Goal: Task Accomplishment & Management: Complete application form

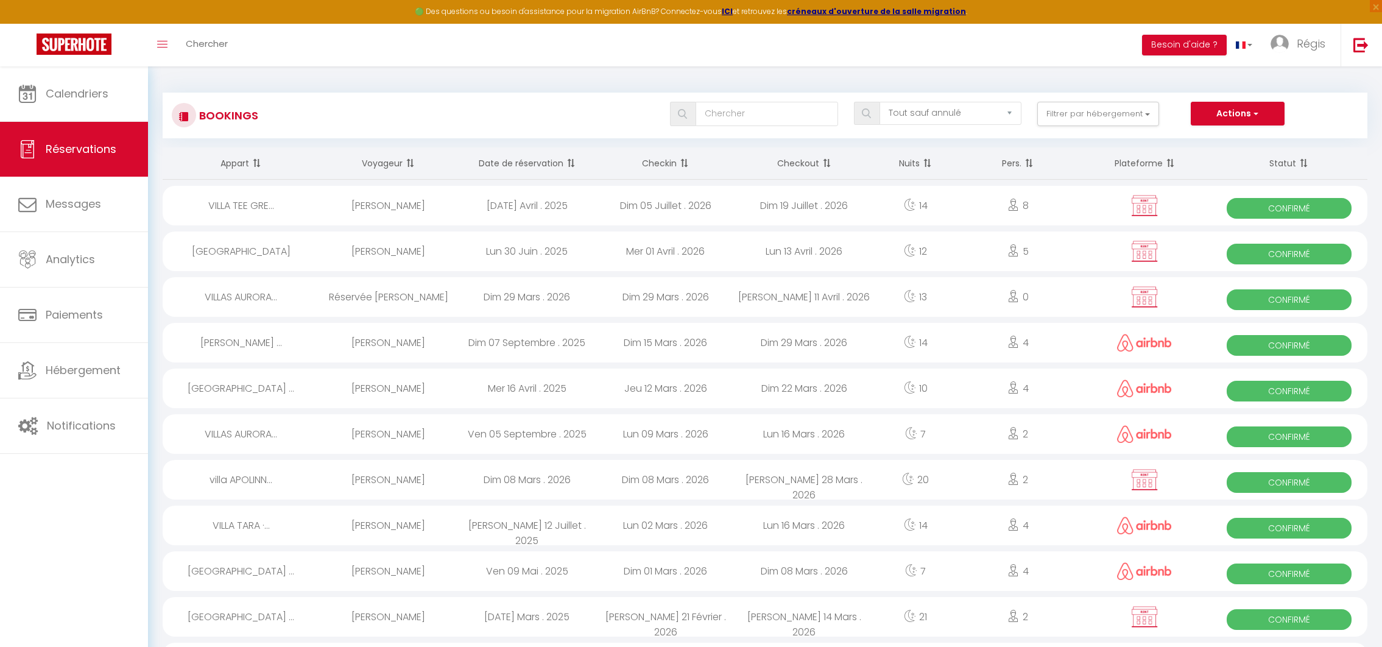
select select "not_cancelled"
click at [237, 43] on div "Toggle menubar Chercher BUTTON Besoin d'aide ? Régis Paramètres Équipe" at bounding box center [730, 45] width 1285 height 43
click at [75, 92] on span "Calendriers" at bounding box center [77, 93] width 63 height 15
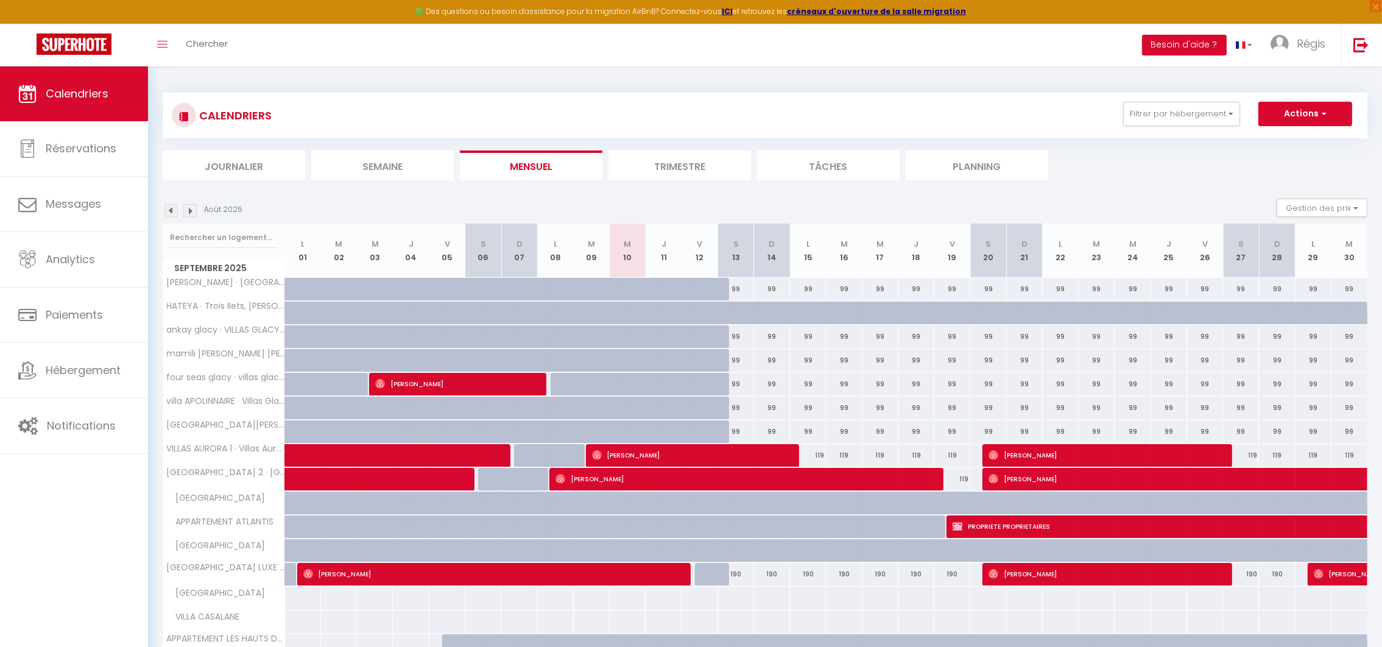
click at [192, 210] on img at bounding box center [189, 210] width 13 height 13
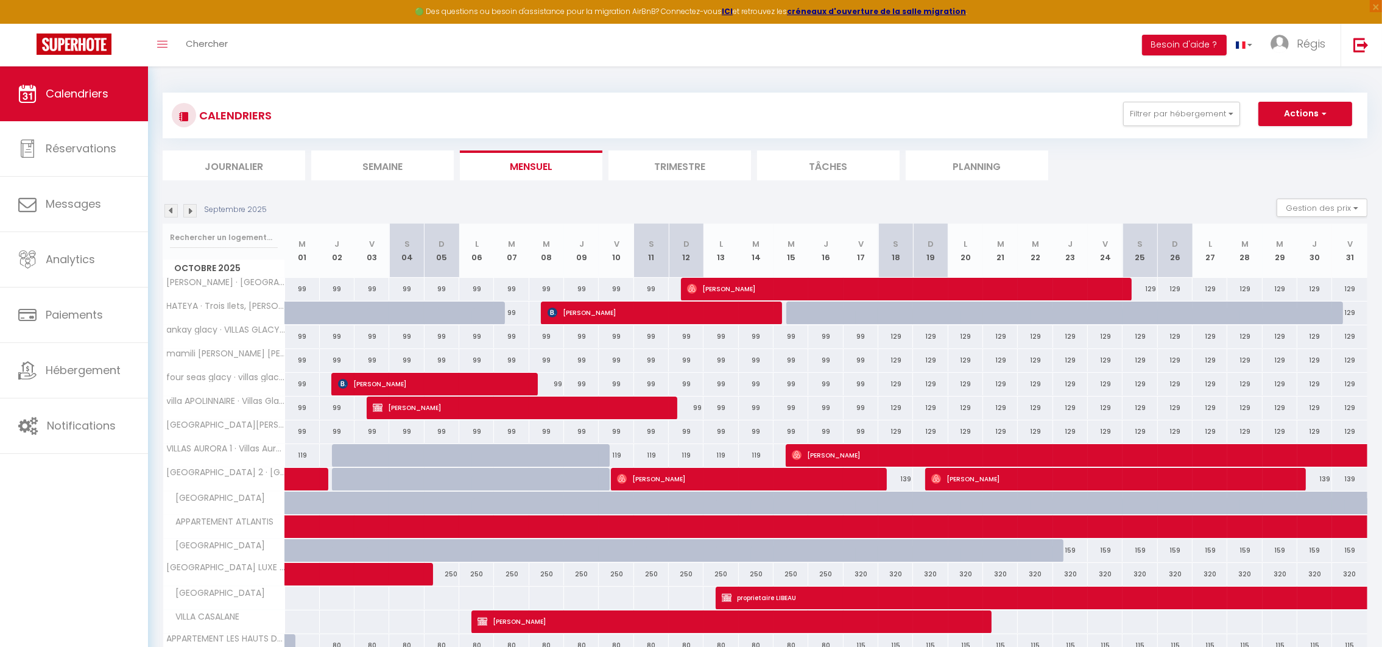
click at [192, 210] on img at bounding box center [189, 210] width 13 height 13
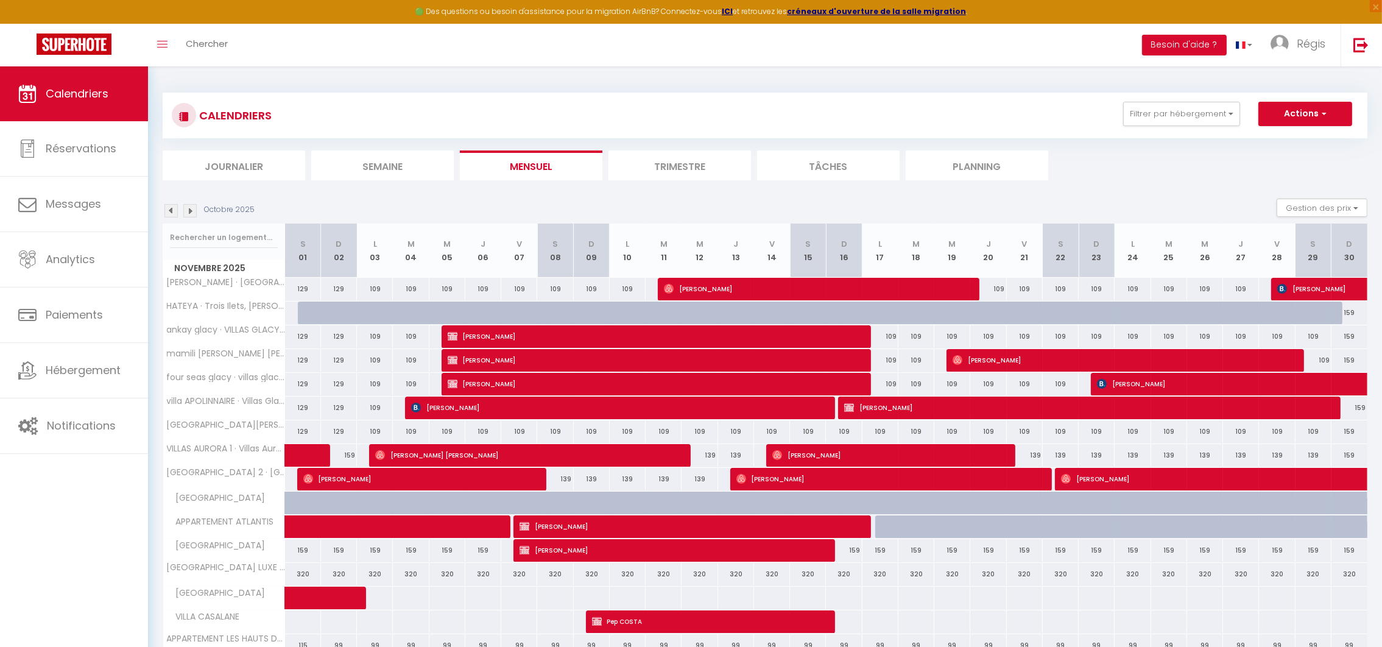
click at [192, 210] on img at bounding box center [189, 210] width 13 height 13
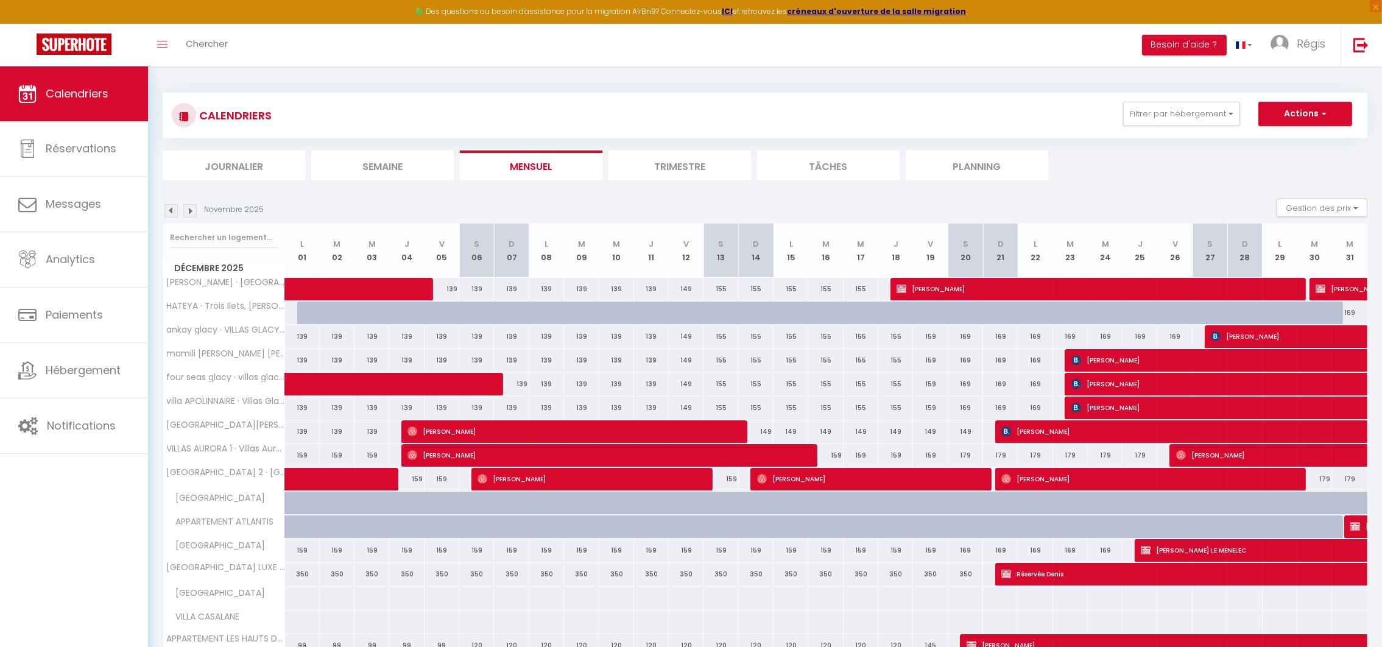
click at [192, 210] on img at bounding box center [189, 210] width 13 height 13
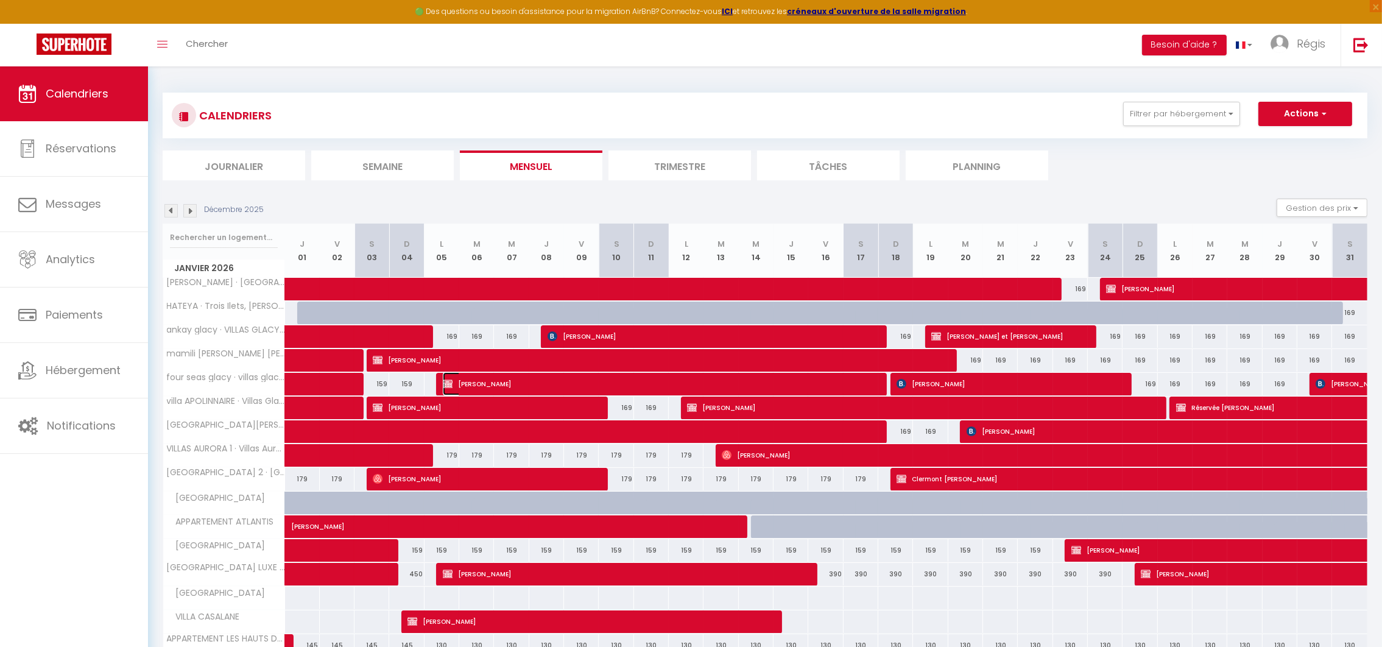
click at [491, 382] on span "[PERSON_NAME]" at bounding box center [657, 383] width 428 height 23
select select "KO"
select select "0"
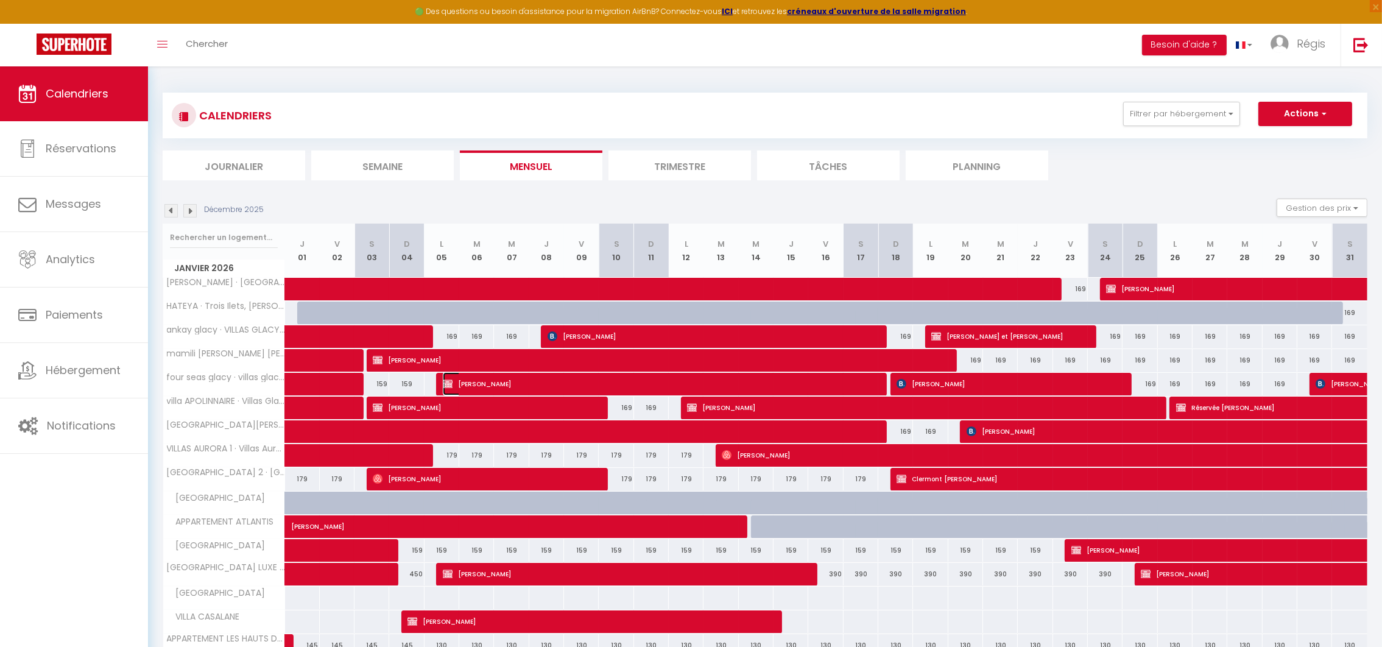
select select "1"
select select
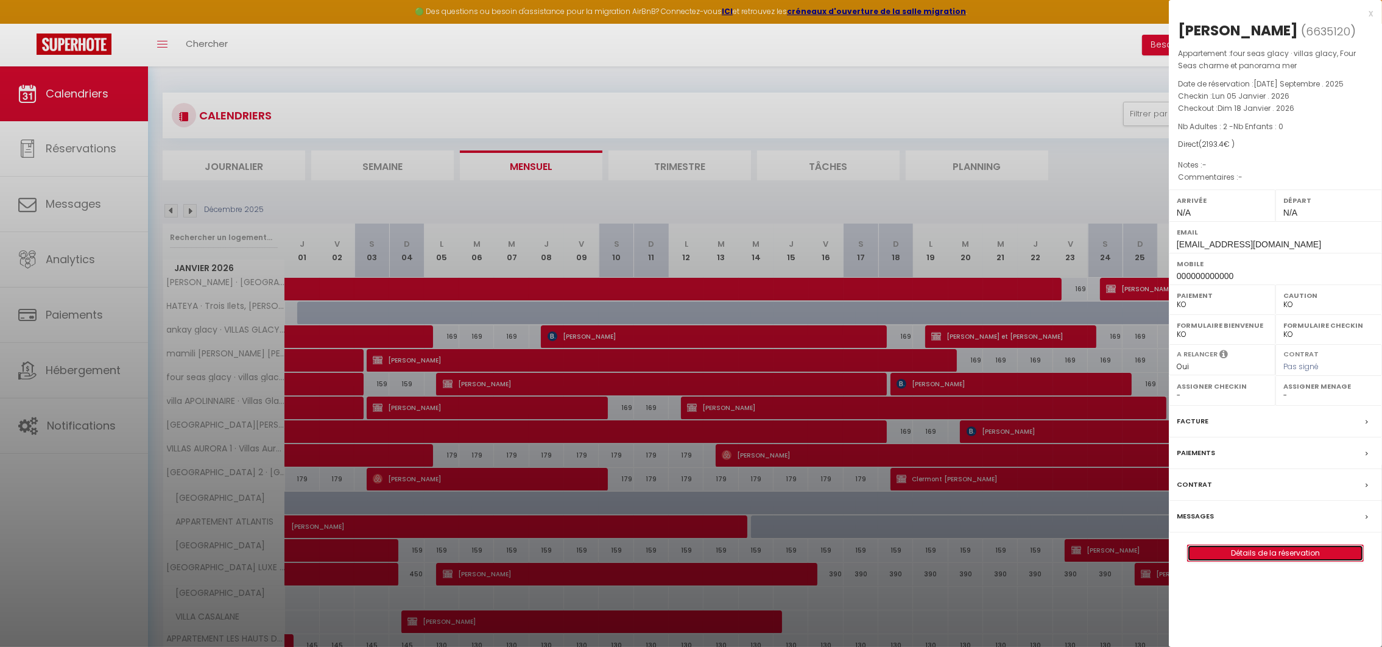
click at [1271, 554] on link "Détails de la réservation" at bounding box center [1275, 553] width 175 height 16
select select
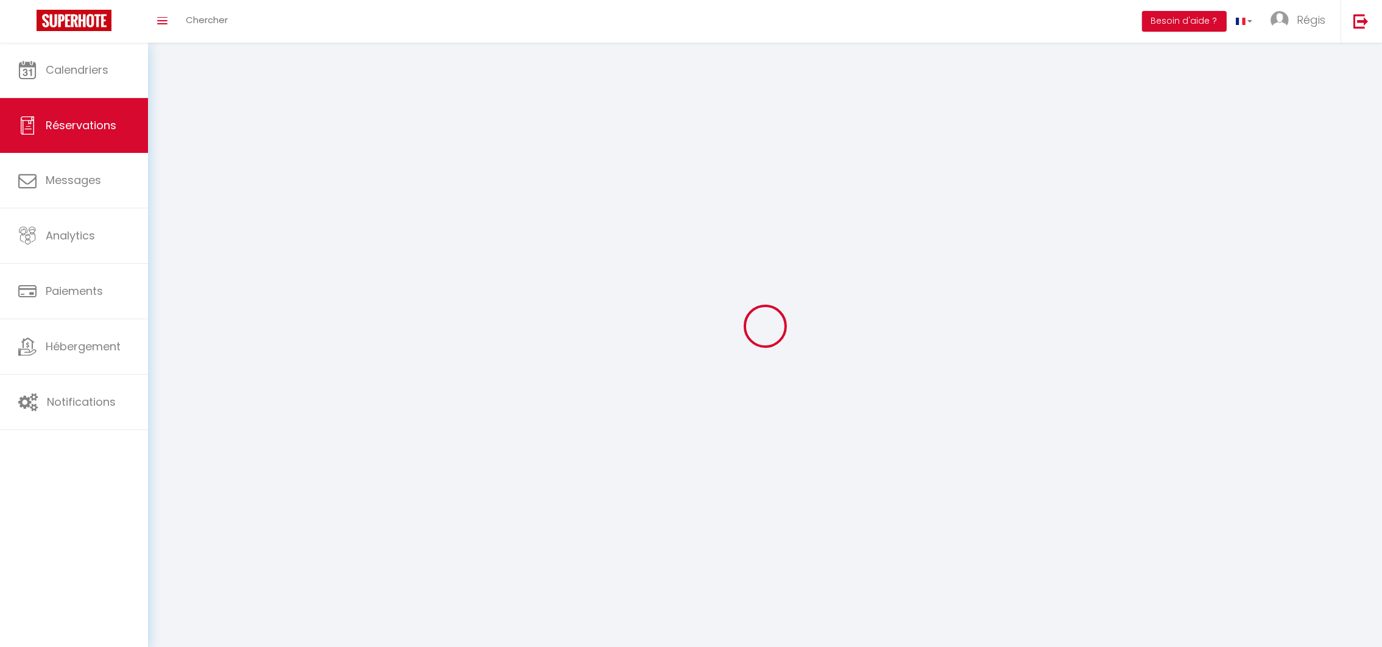
select select
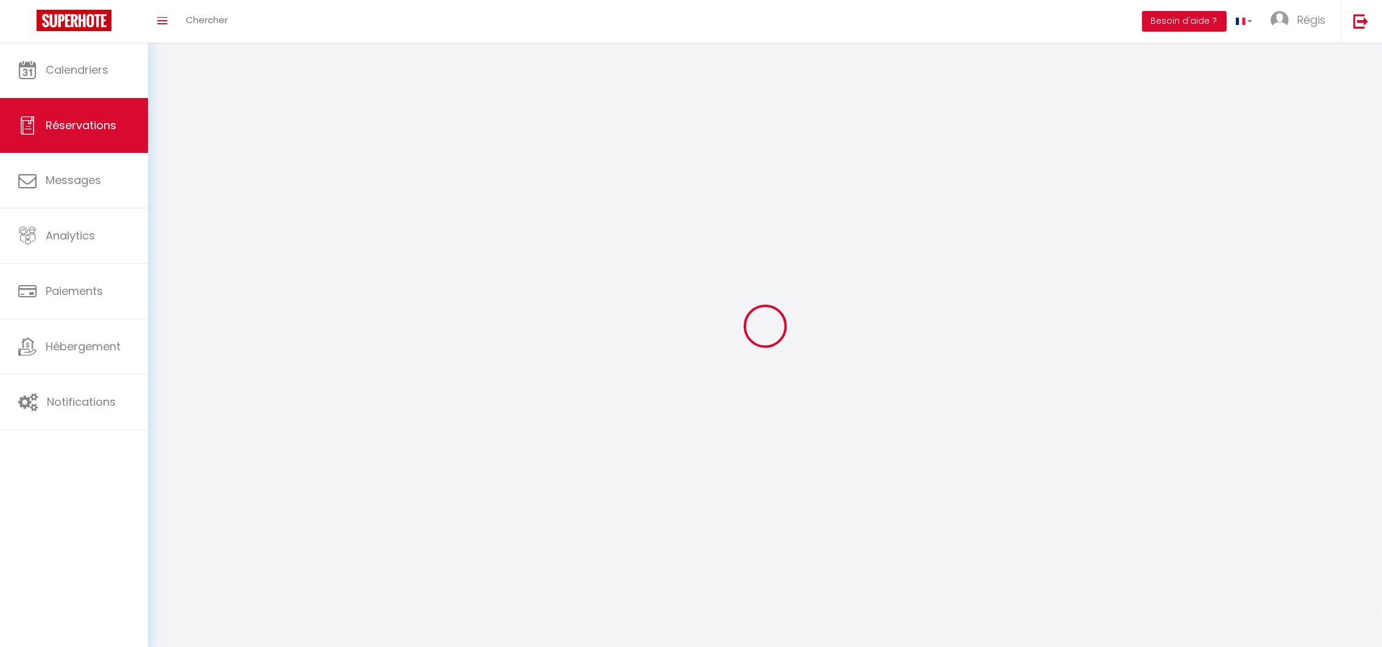
select select
checkbox input "false"
select select
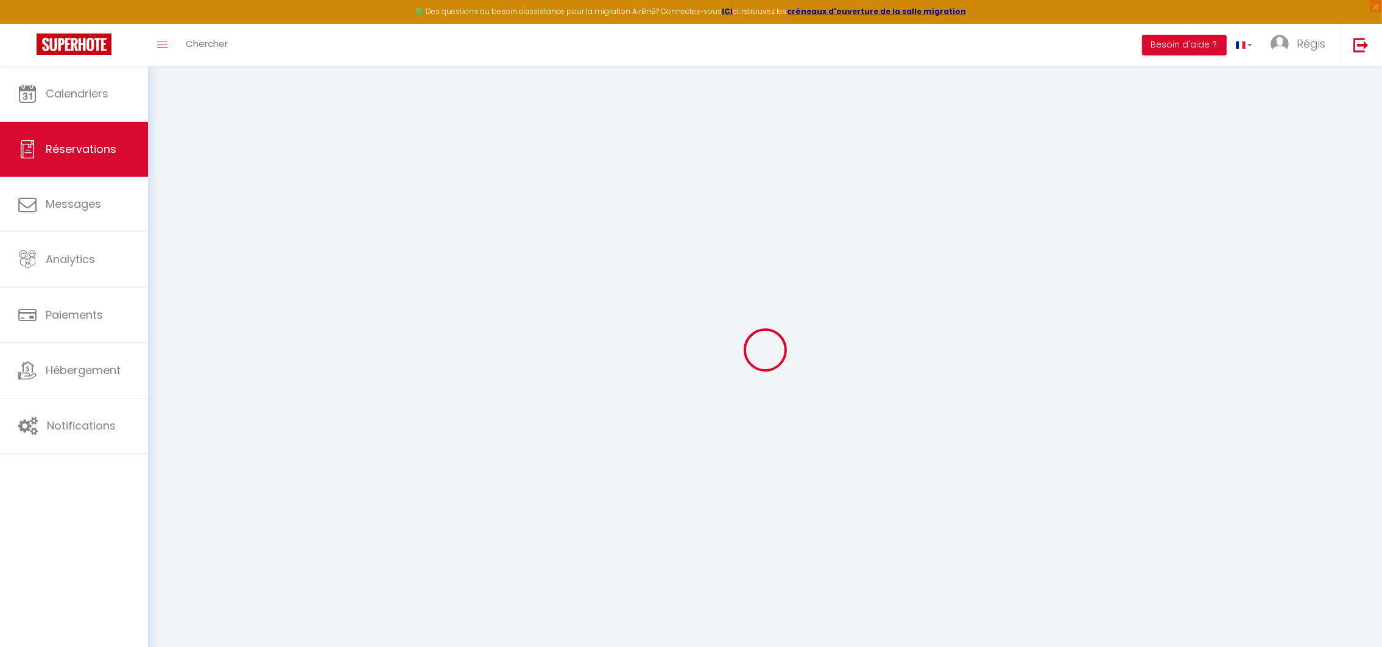
select select
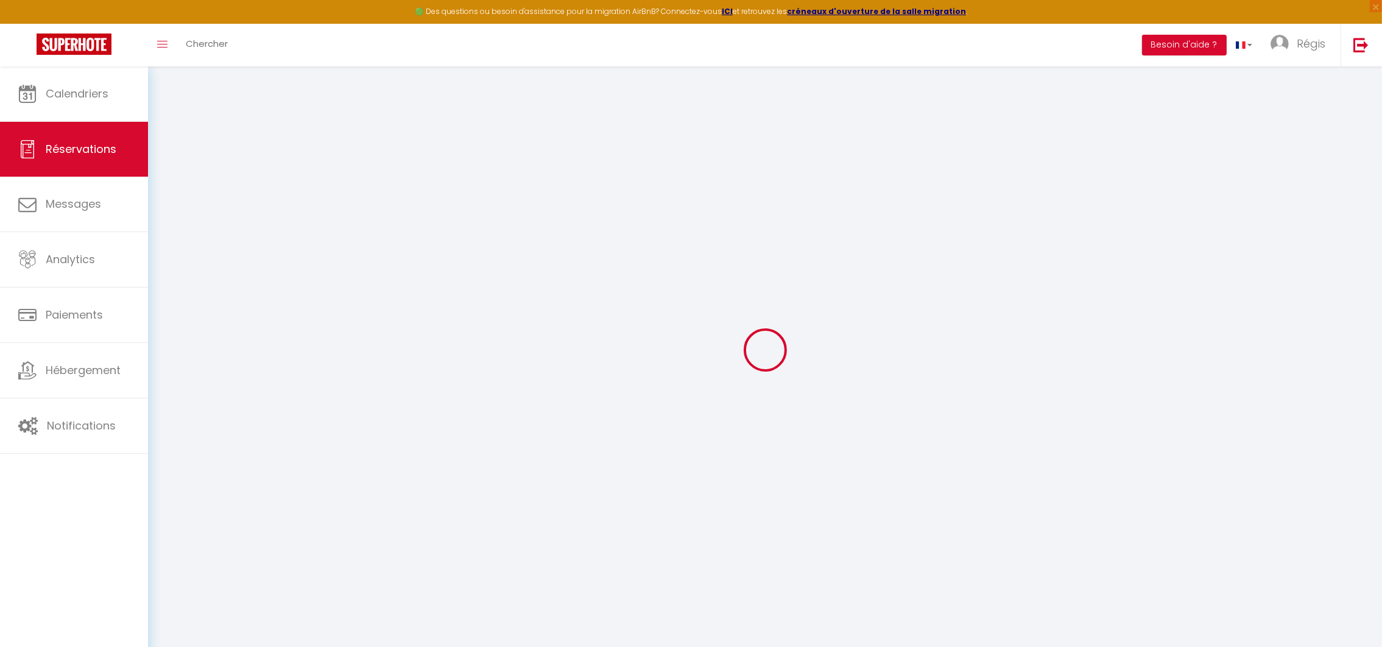
select select
checkbox input "false"
select select
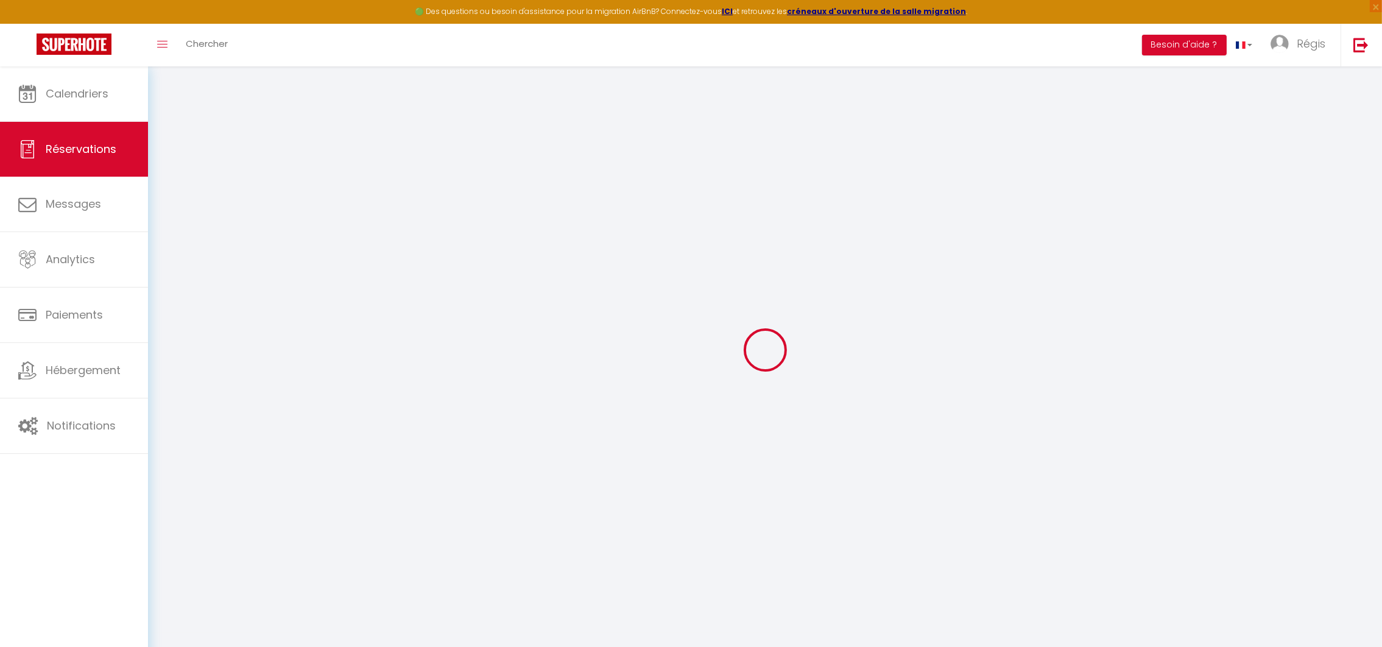
select select
checkbox input "false"
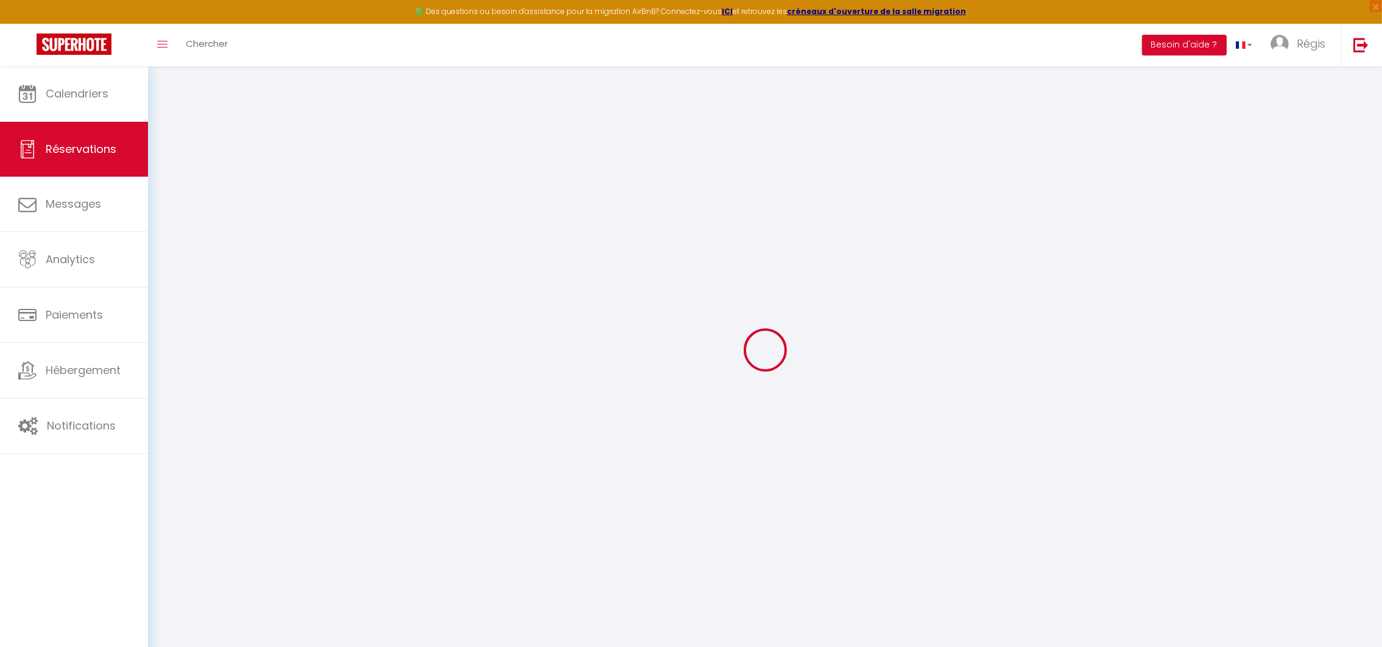
select select
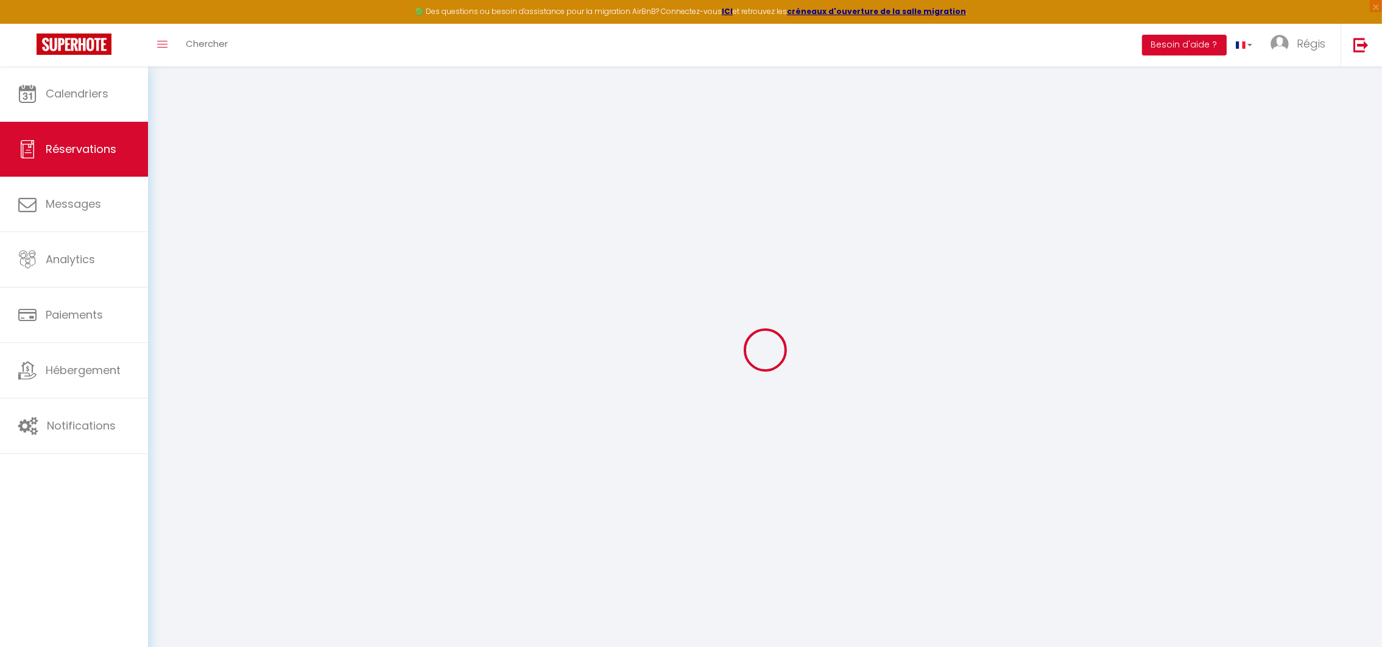
select select
checkbox input "false"
type input "Aymeric"
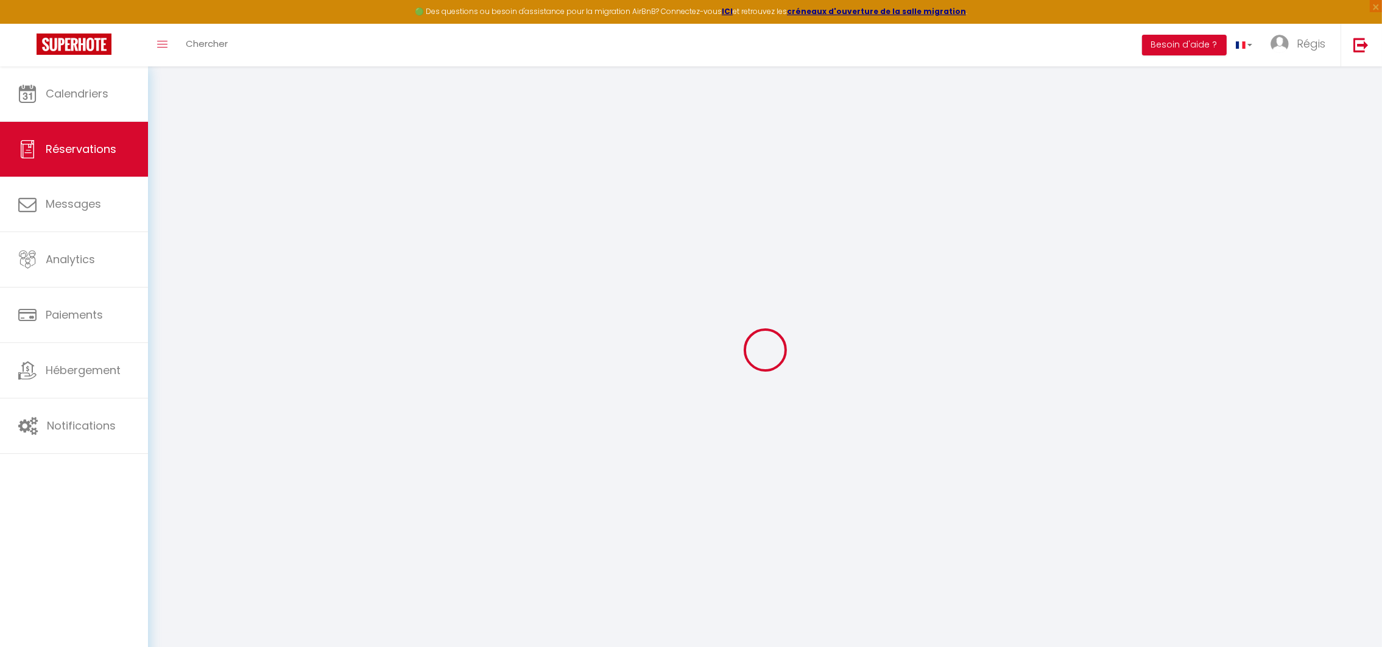
type input "[PERSON_NAME]"
type input "[EMAIL_ADDRESS][DOMAIN_NAME]"
type input "000000000000"
select select "FR"
select select "39583"
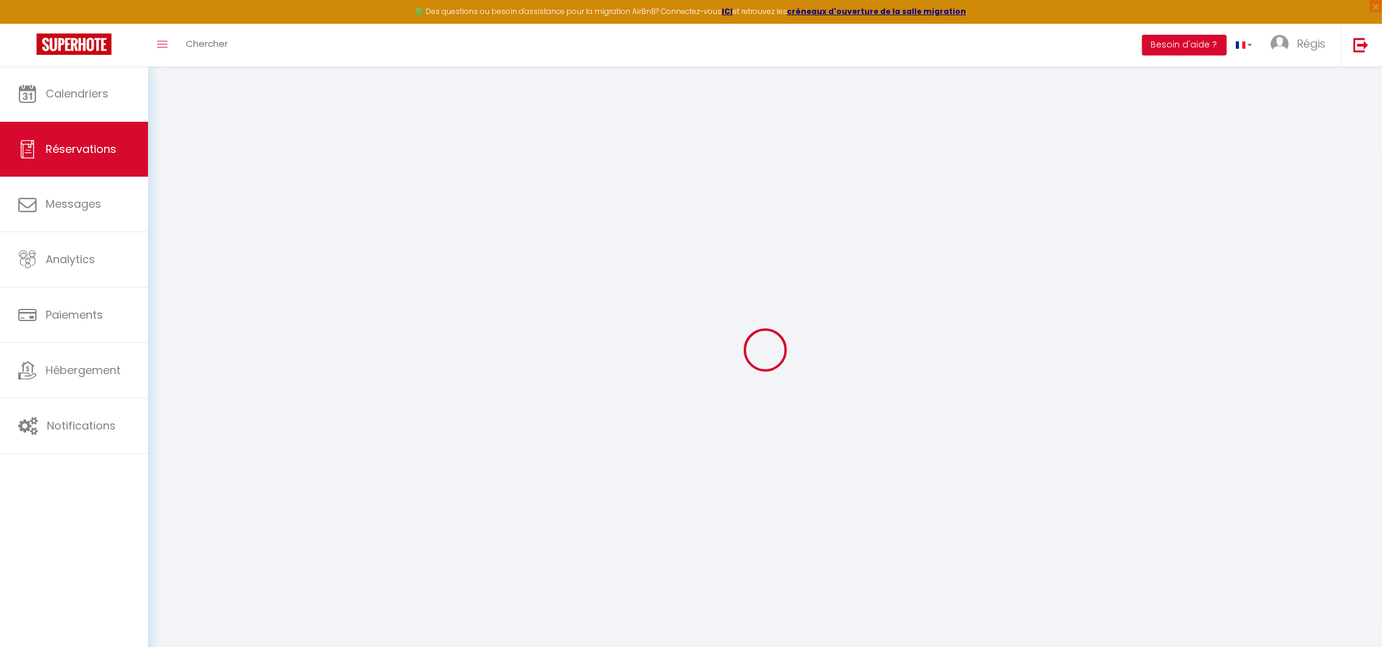
select select "2"
type input "Lun 05 Janvier 2026"
select select
type input "Dim 18 Janvier 2026"
select select
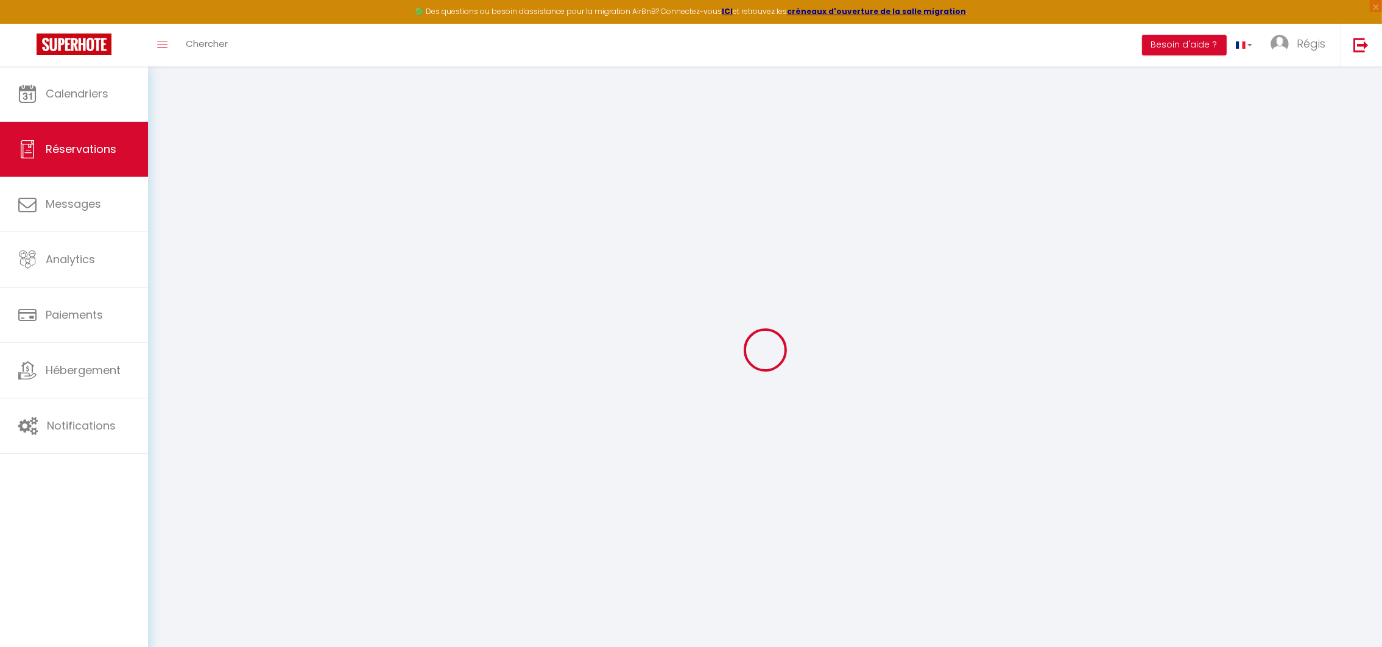
type input "2"
select select "10"
select select
type input "2067"
checkbox input "false"
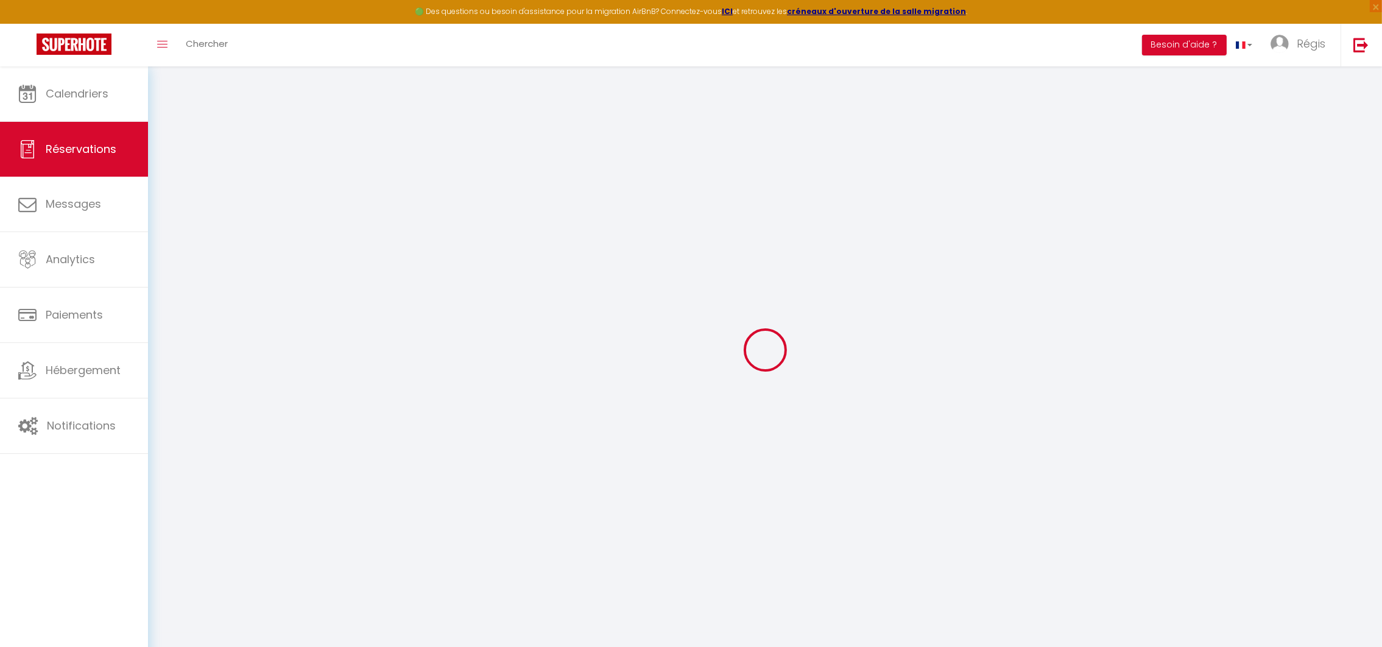
type input "2193.4"
type input "0"
select select
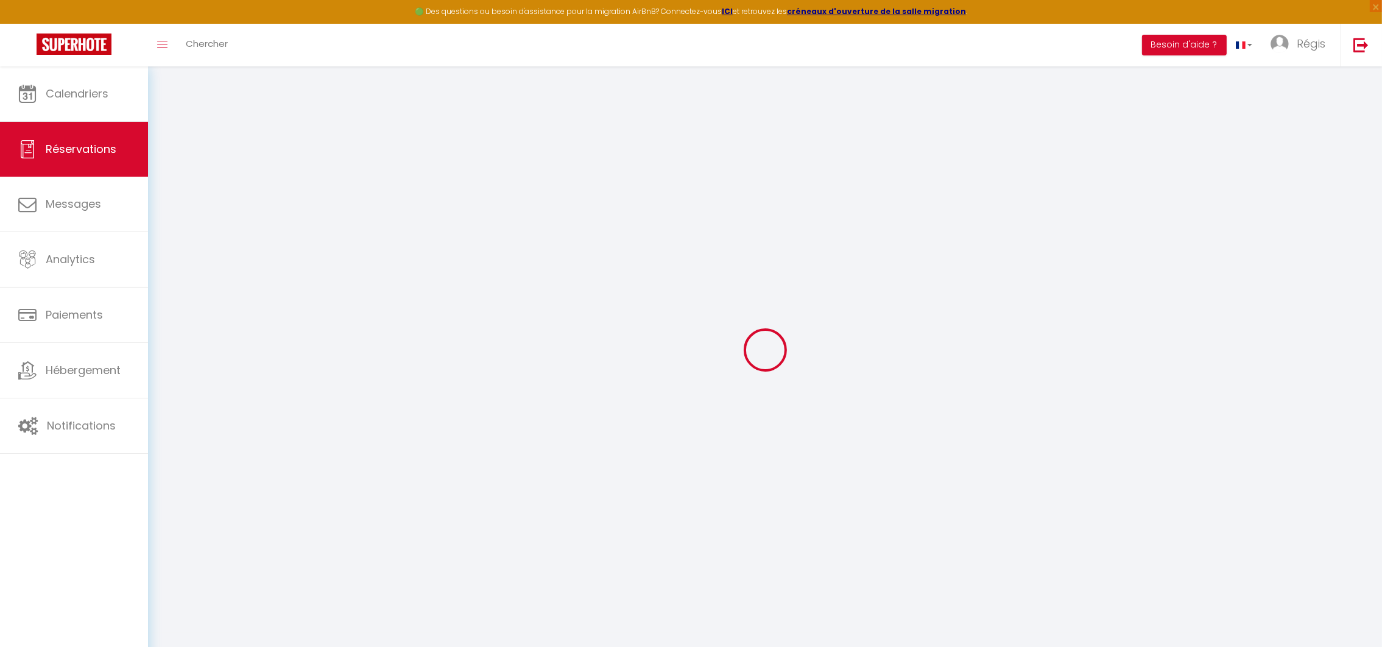
select select
select select "14"
checkbox input "false"
select select
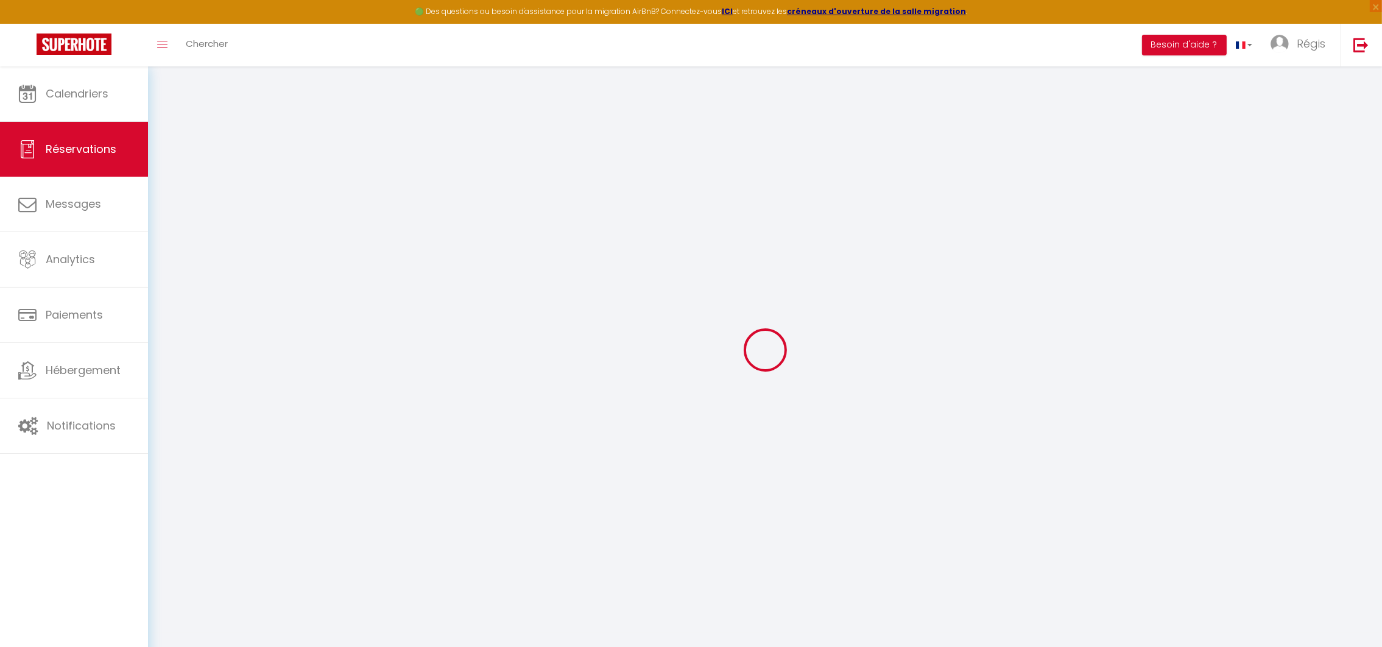
checkbox input "false"
select select
checkbox input "false"
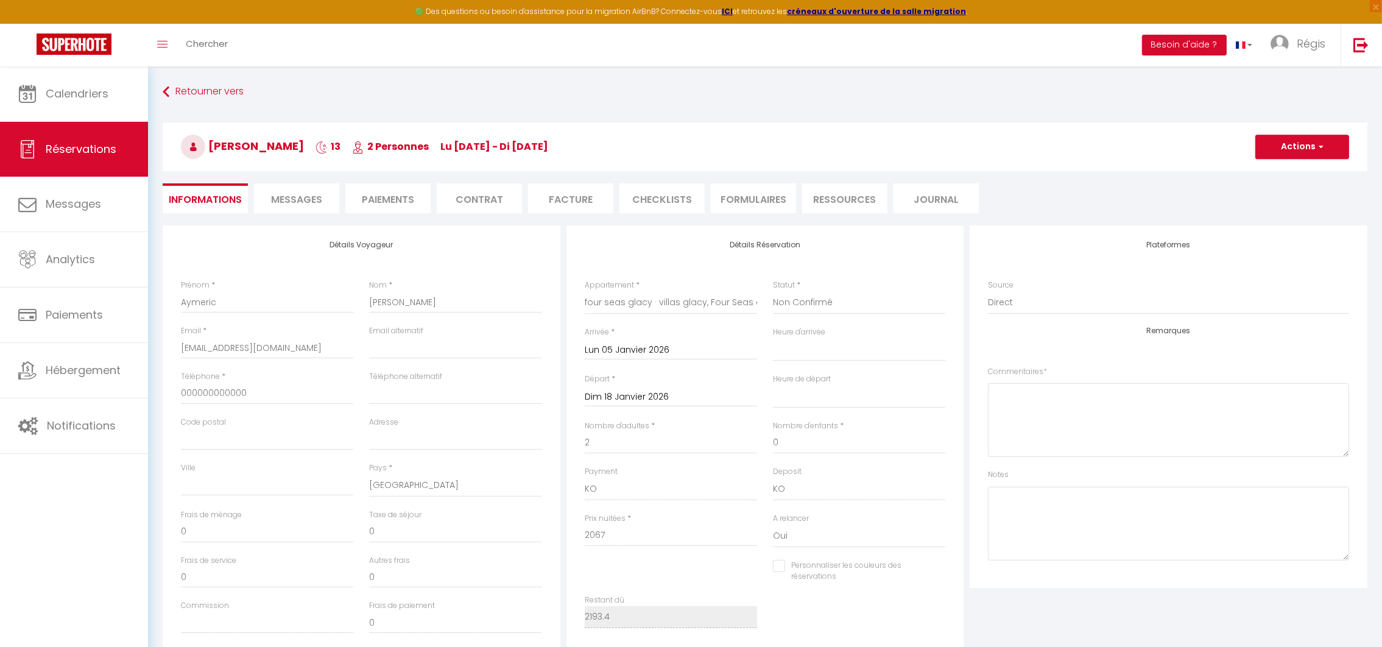
type input "90"
type input "36.4"
select select
checkbox input "false"
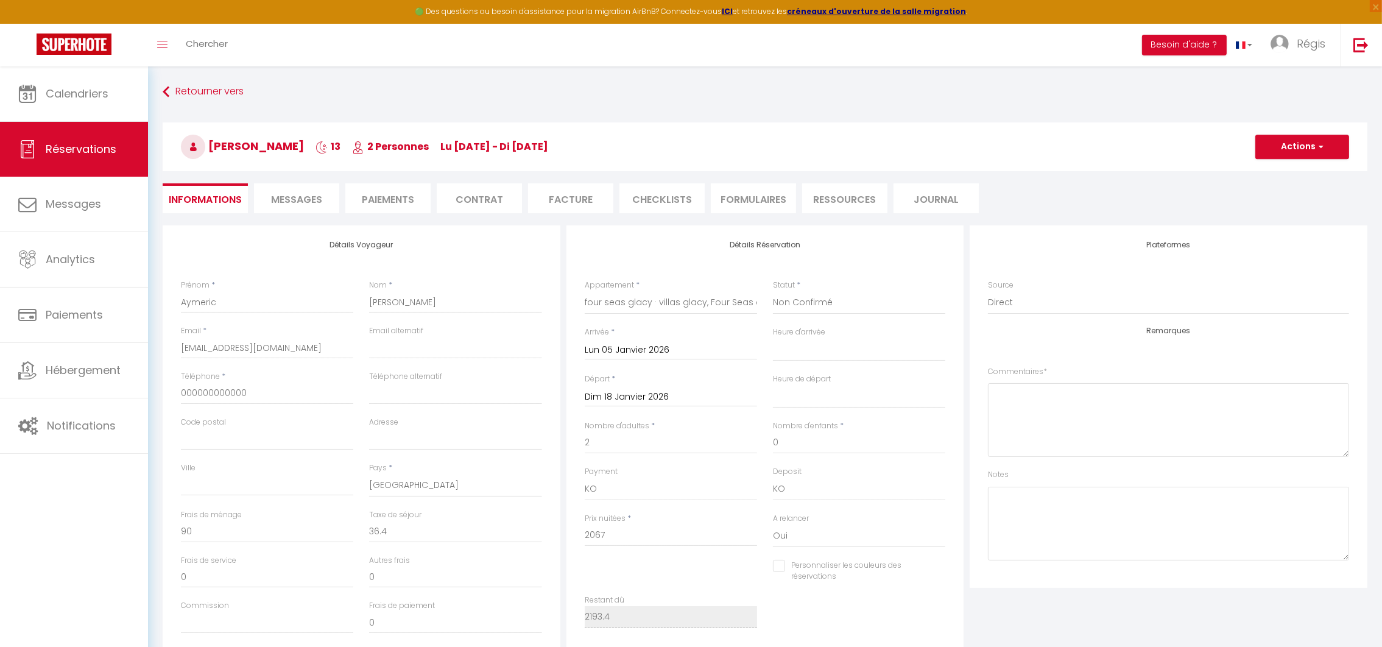
select select
drag, startPoint x: 225, startPoint y: 297, endPoint x: 168, endPoint y: 302, distance: 57.5
click at [168, 302] on div "Détails Voyageur Prénom * Aymeric Nom * [PERSON_NAME] Email * [EMAIL_ADDRESS][D…" at bounding box center [362, 443] width 398 height 436
type input "J"
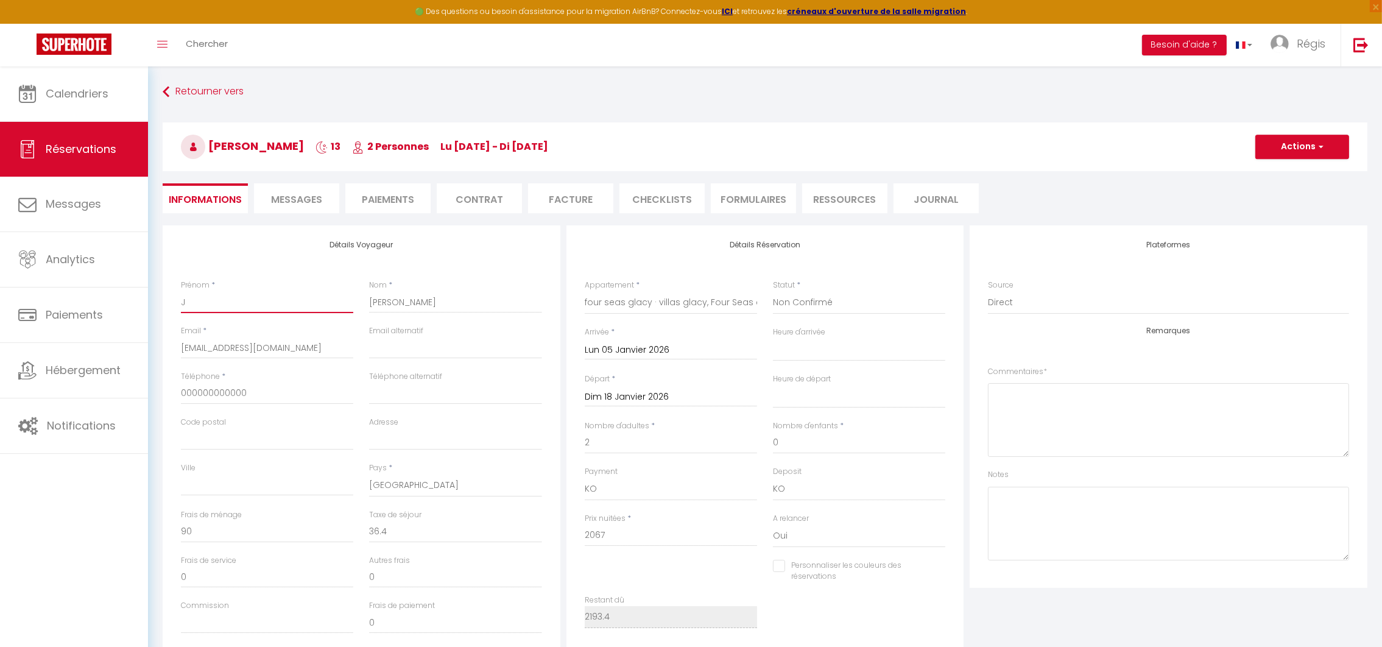
select select
checkbox input "false"
select select
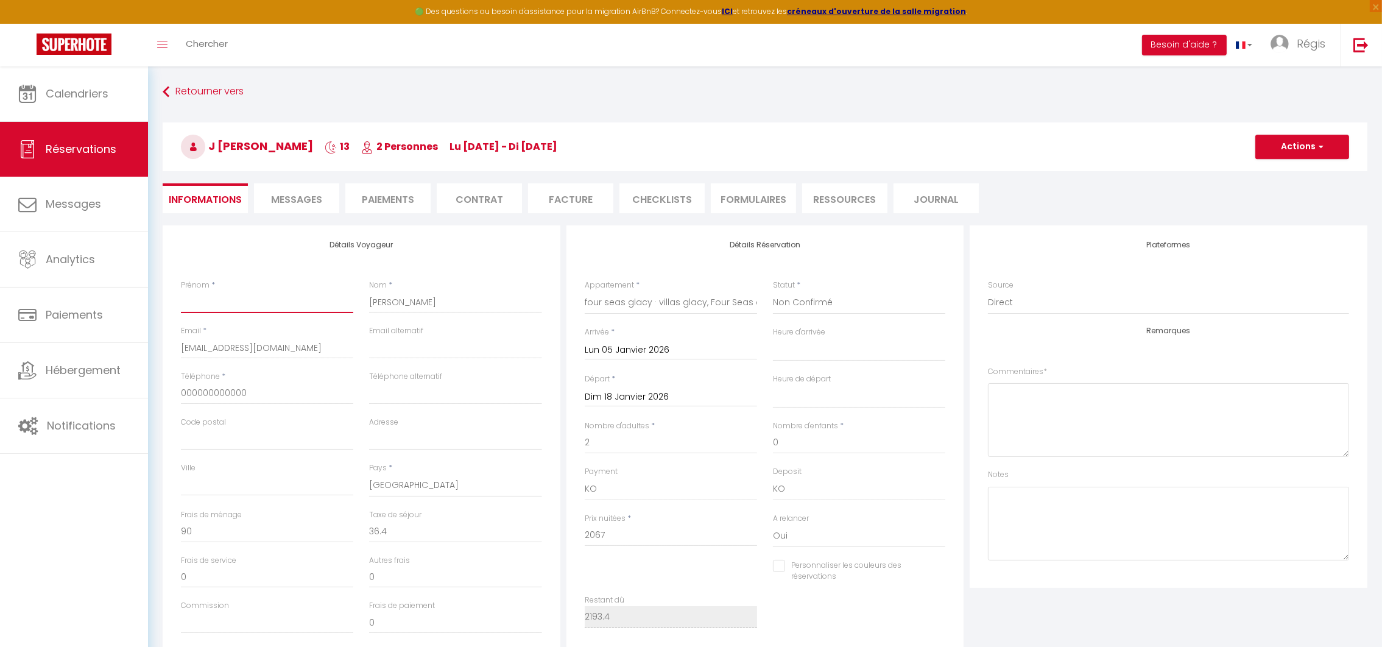
checkbox input "false"
type input "G"
select select
checkbox input "false"
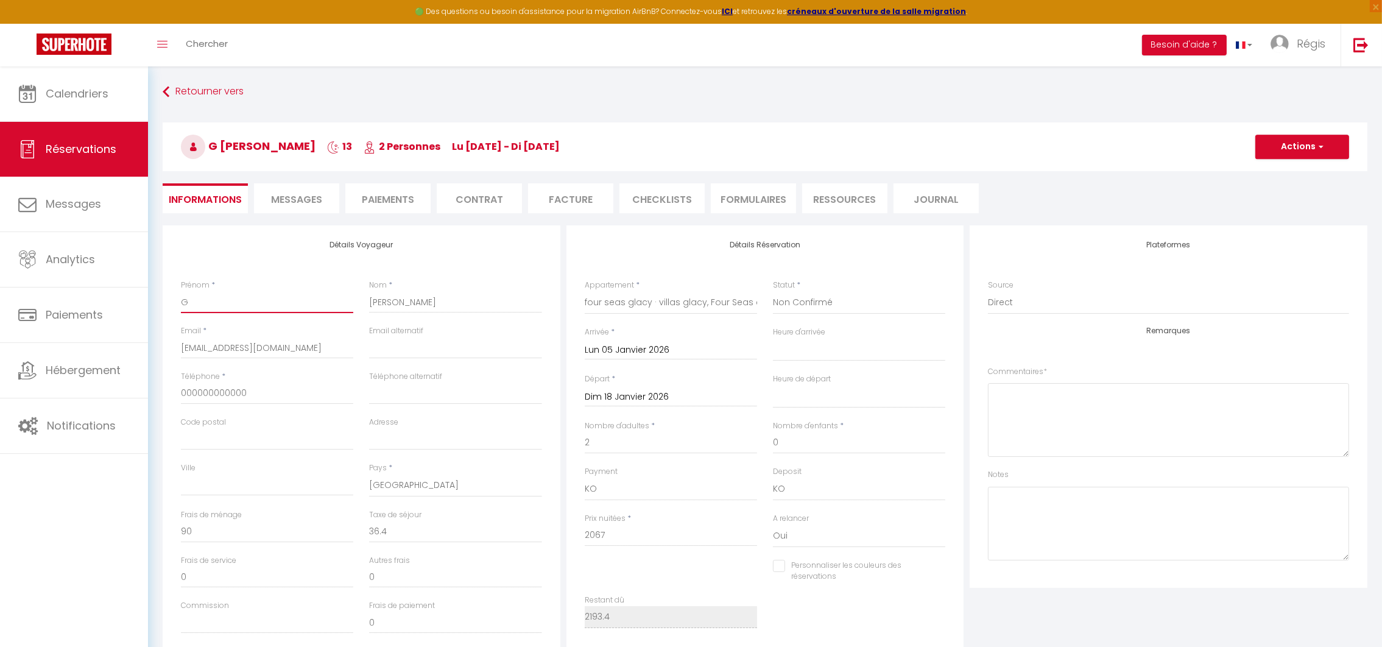
type input "Gé"
select select
checkbox input "false"
type input "Gér"
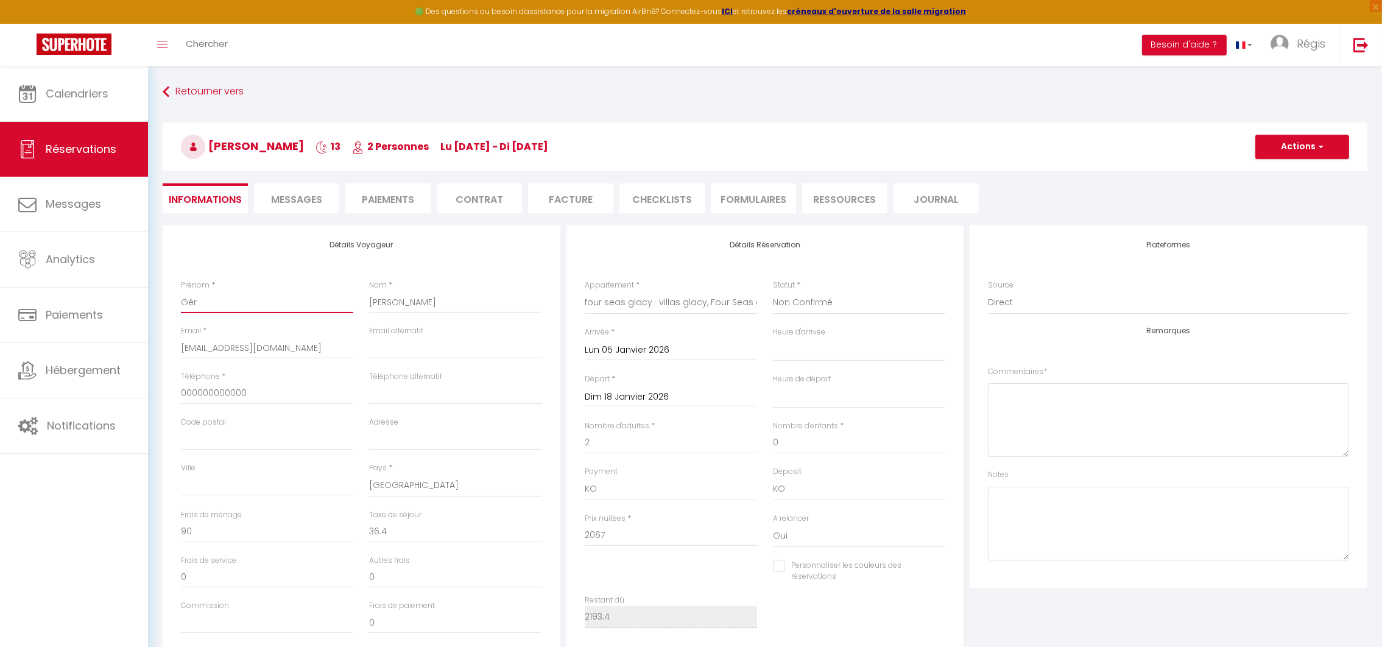
select select
checkbox input "false"
type input "[PERSON_NAME]"
select select
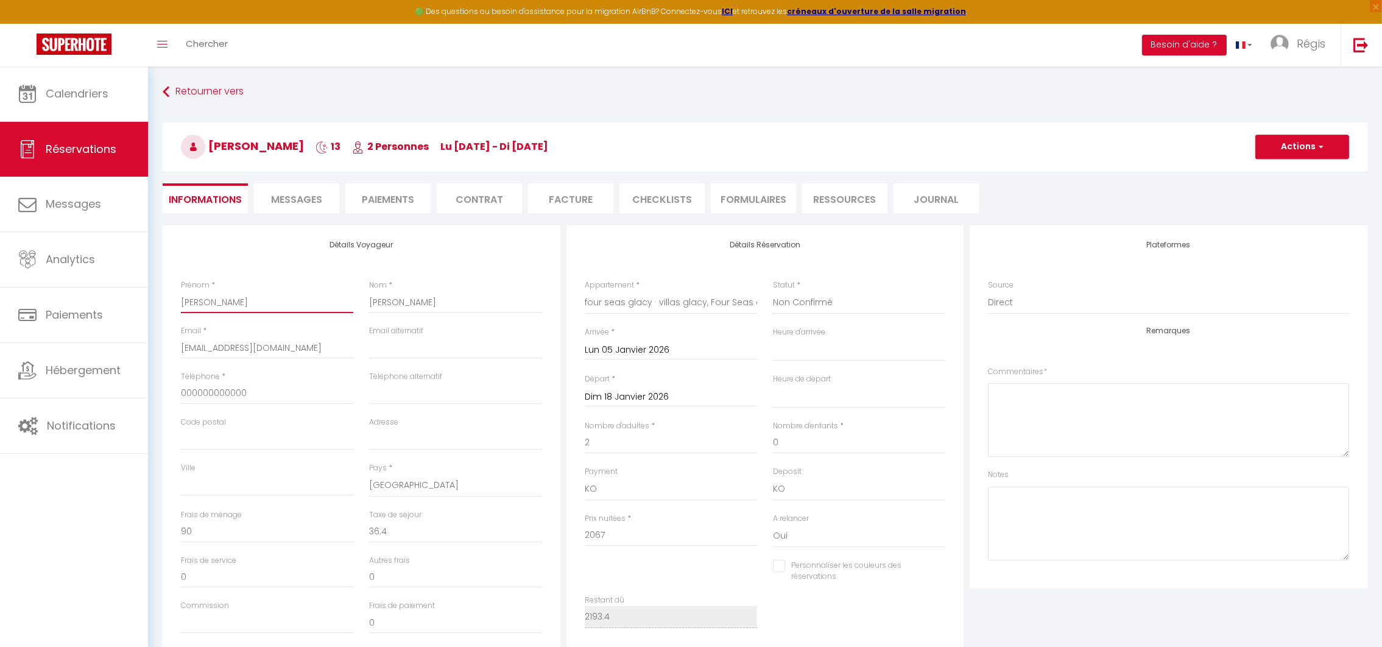
select select
checkbox input "false"
type input "Gérom"
select select
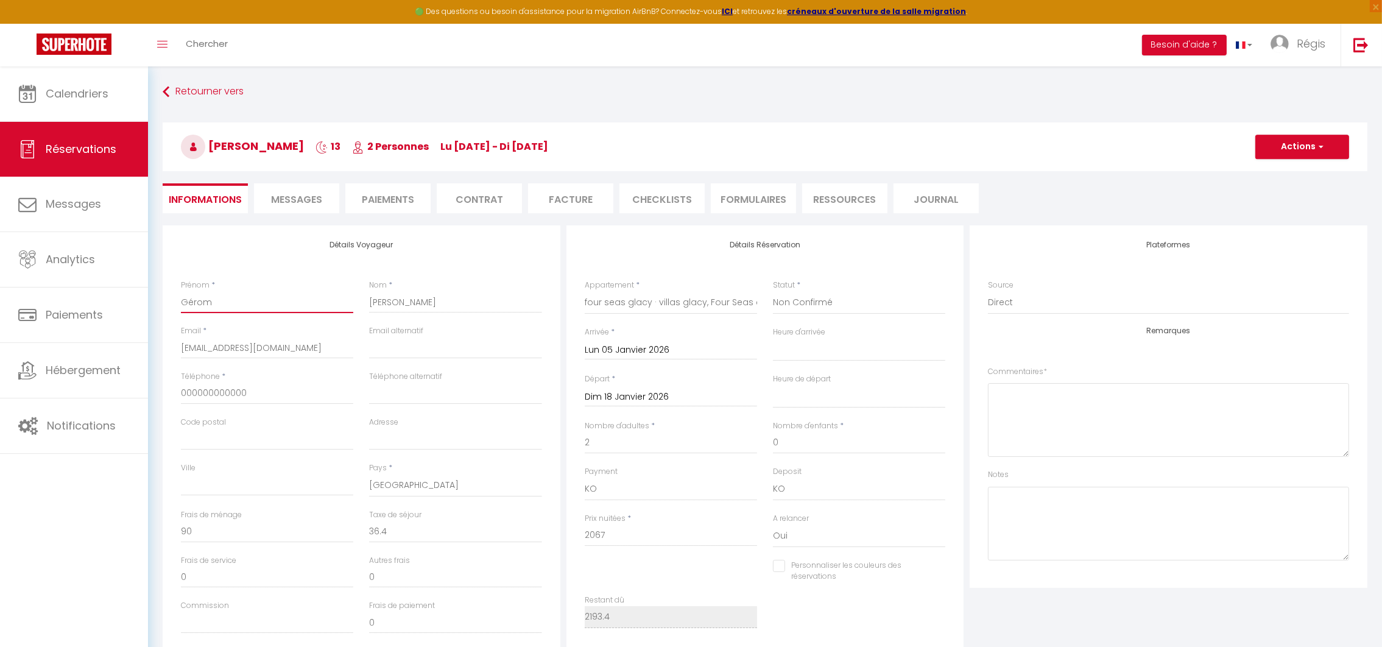
checkbox input "false"
type input "Gérome"
select select
checkbox input "false"
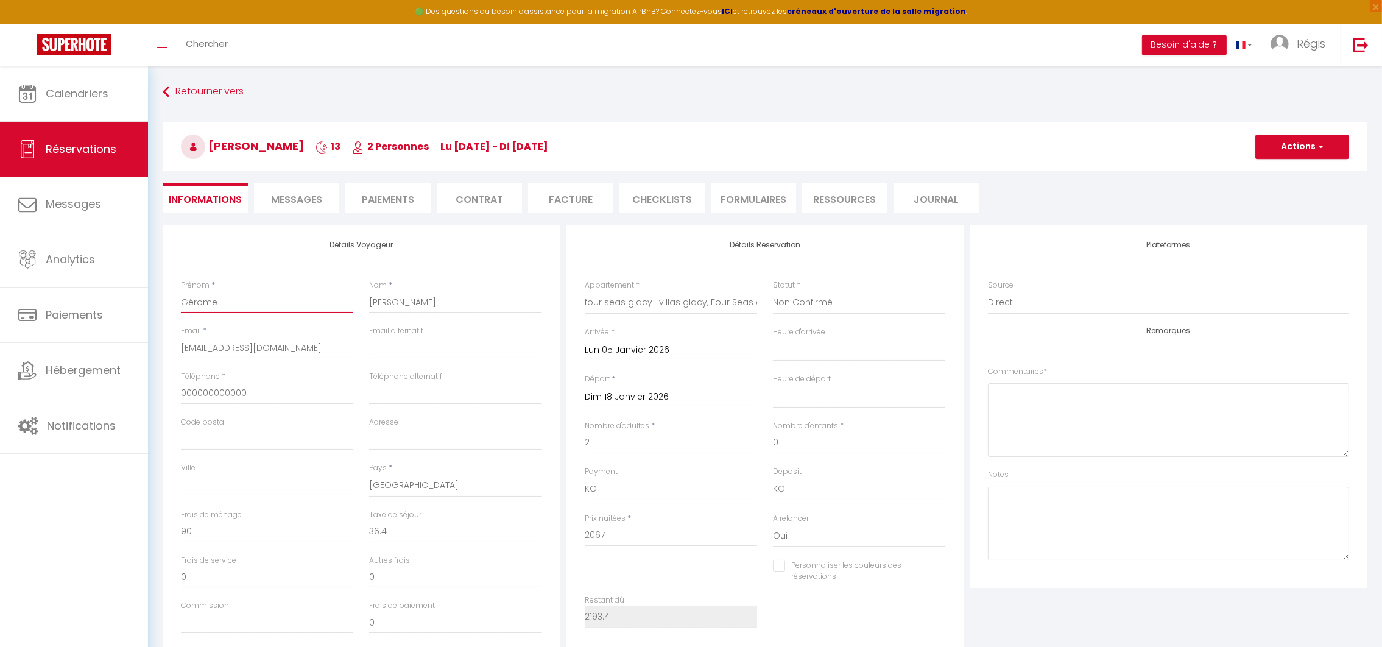
type input "Gérome"
type input "V"
select select
checkbox input "false"
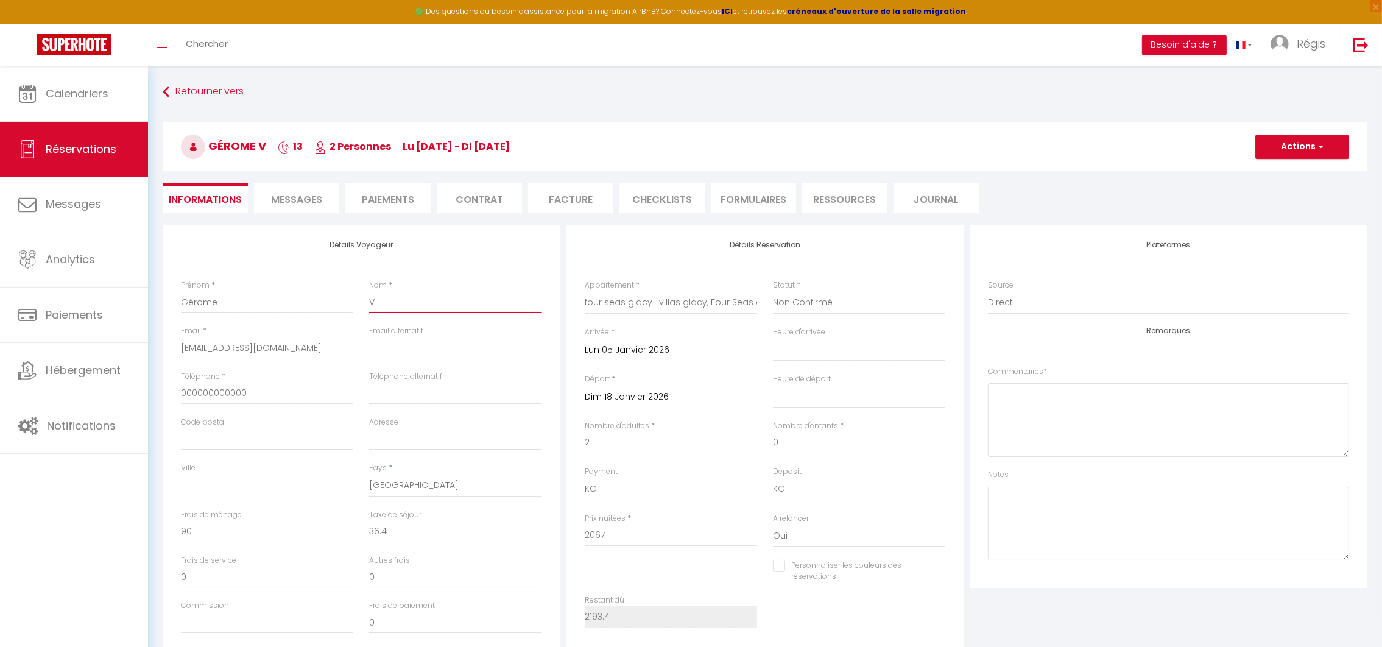
type input "VE"
select select
checkbox input "false"
type input "VEH"
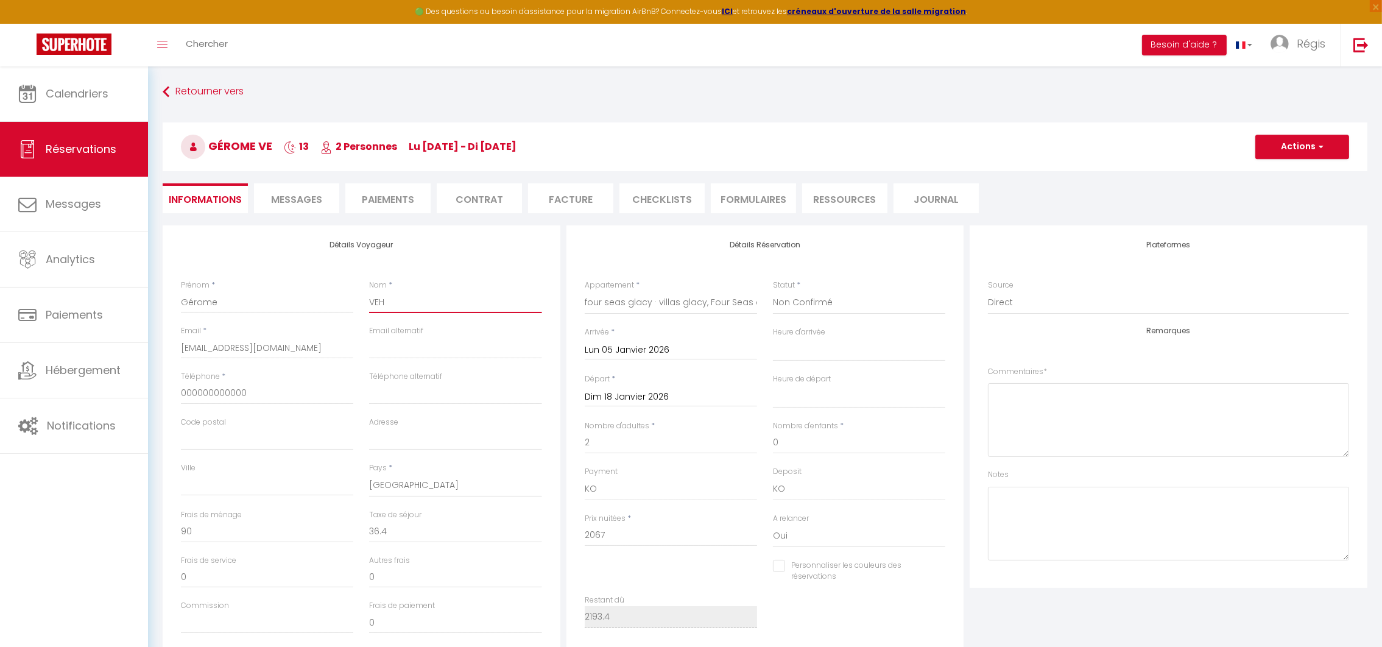
select select
checkbox input "false"
type input "VE"
select select
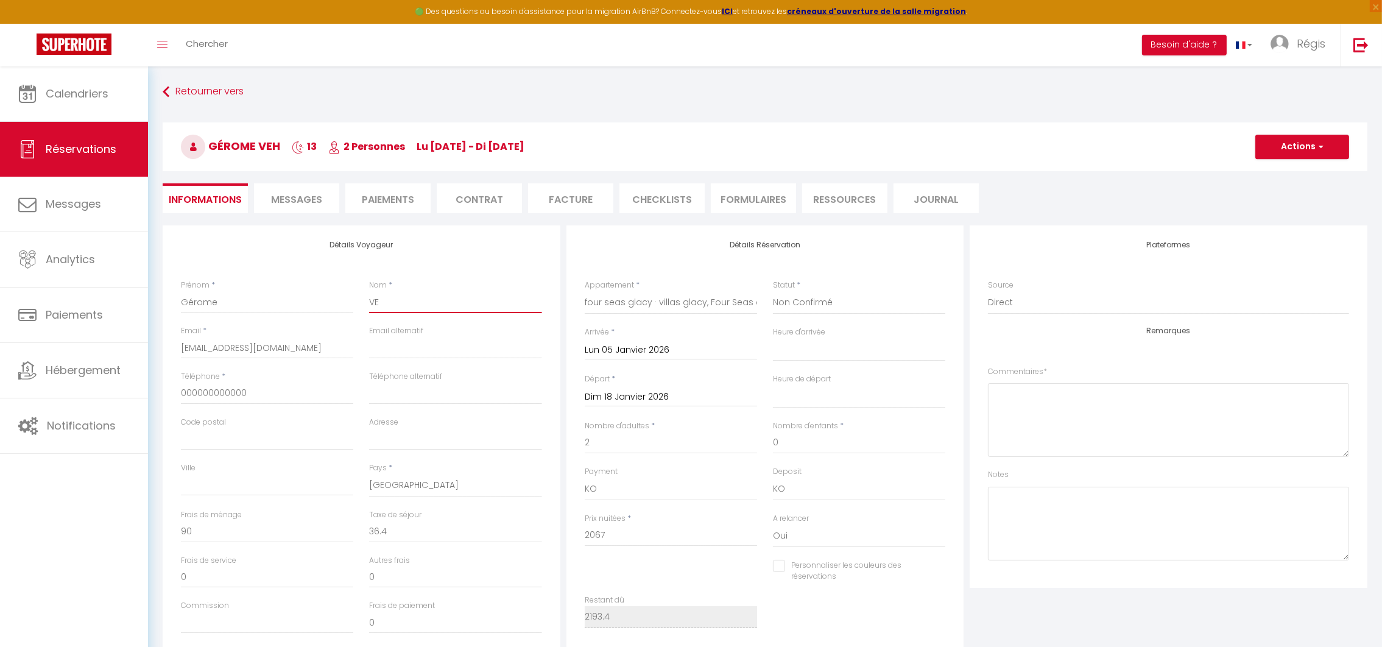
select select
checkbox input "false"
type input "VER"
select select
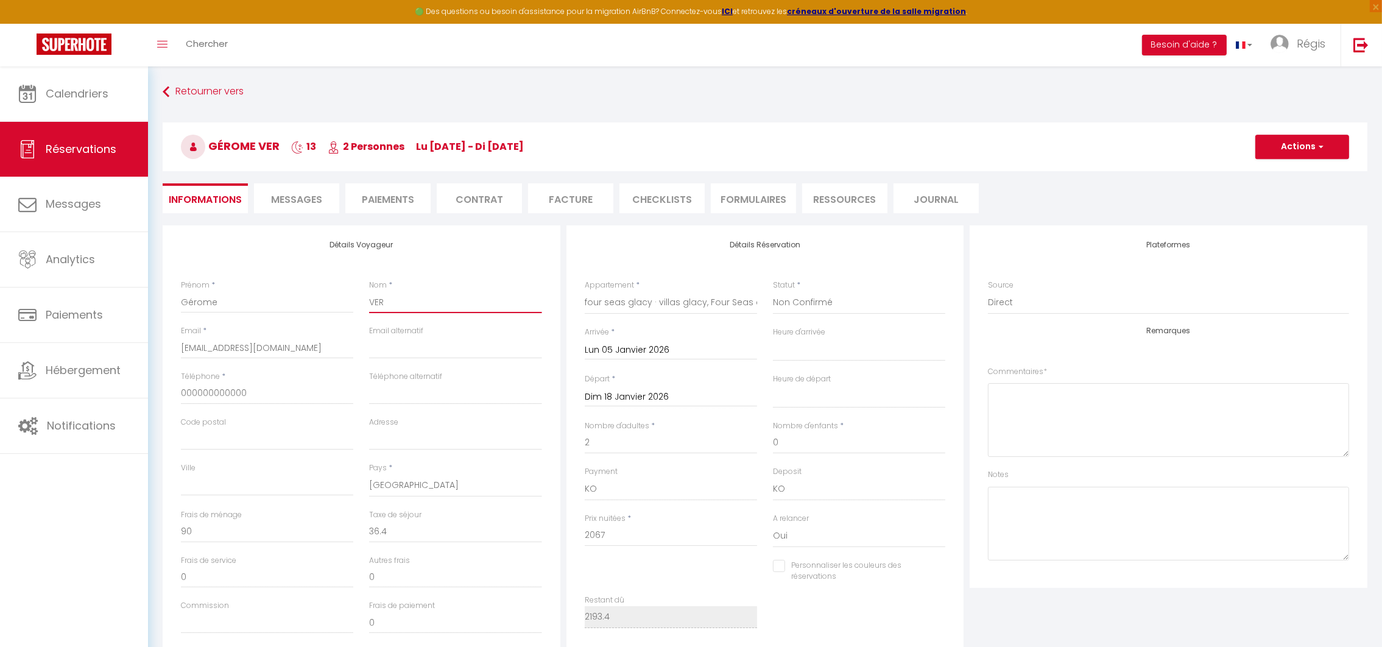
checkbox input "false"
type input "VERH"
select select
checkbox input "false"
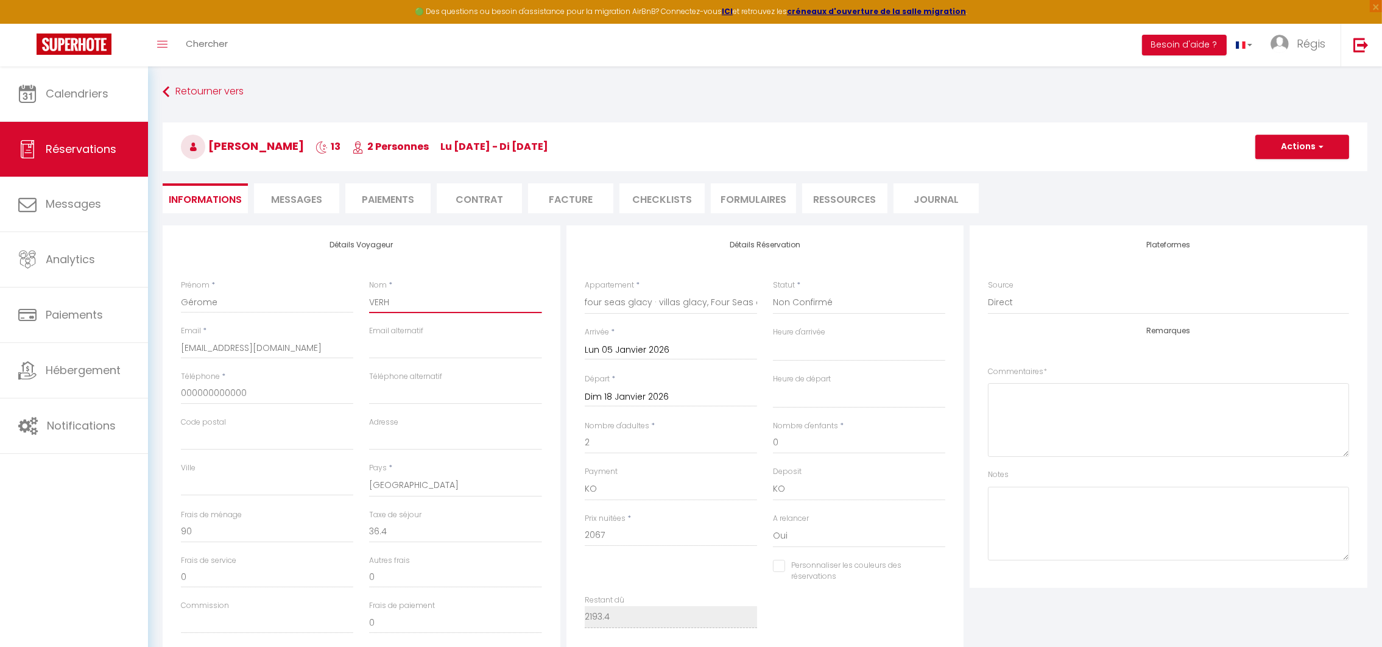
type input "VERHE"
select select
checkbox input "false"
type input "VERHEE"
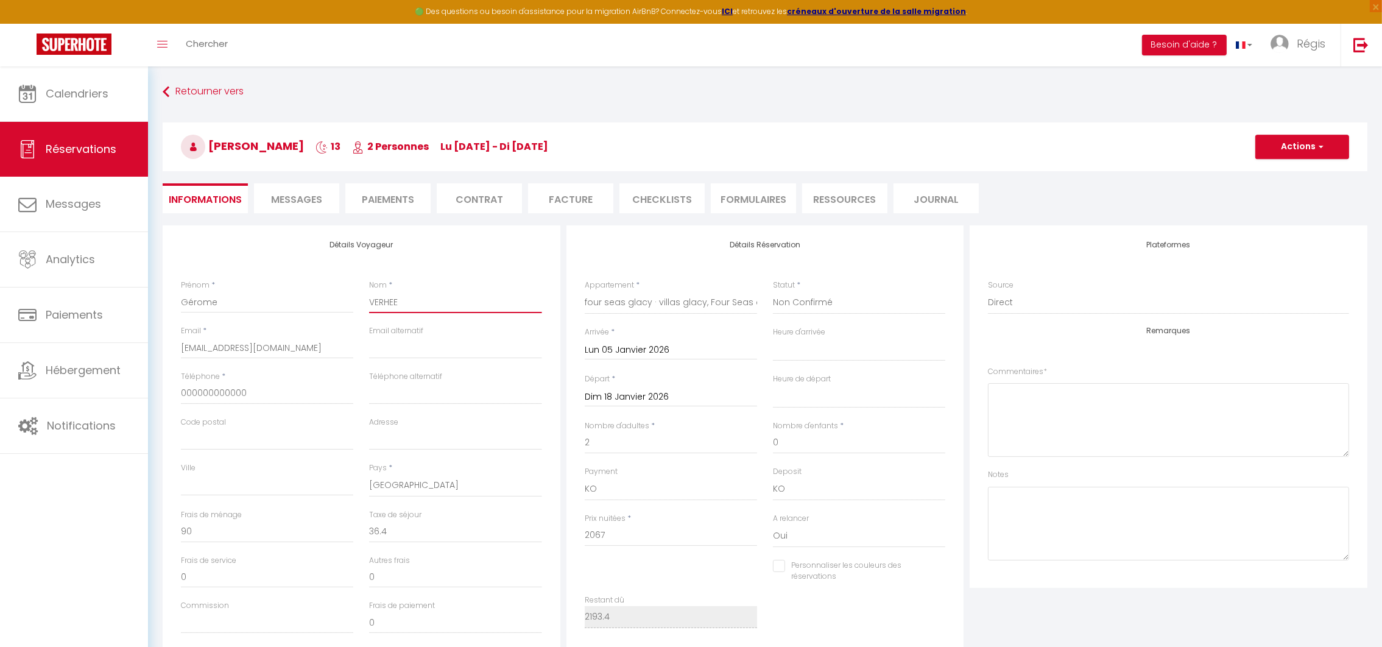
select select
checkbox input "false"
type input "VERHEE"
paste input "[EMAIL_ADDRESS][DOMAIN_NAME]"
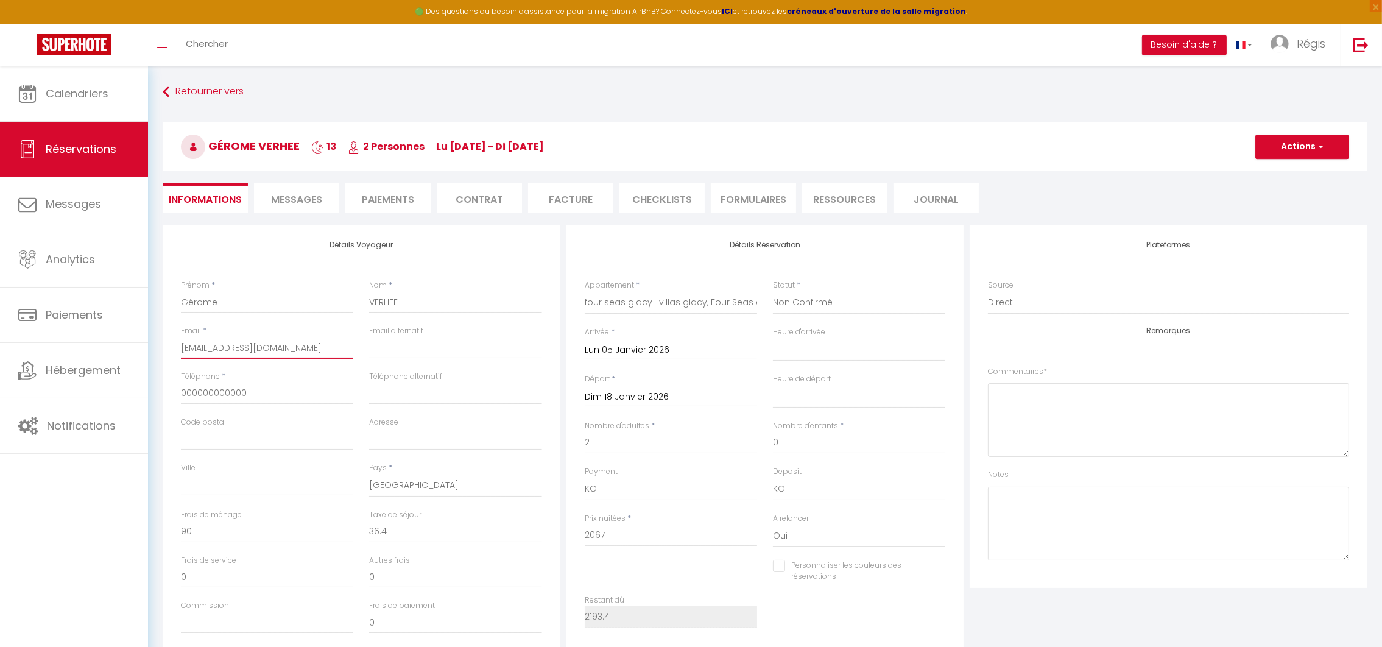
type input "[EMAIL_ADDRESS][DOMAIN_NAME]"
select select
checkbox input "false"
type input "[EMAIL_ADDRESS][DOMAIN_NAME]"
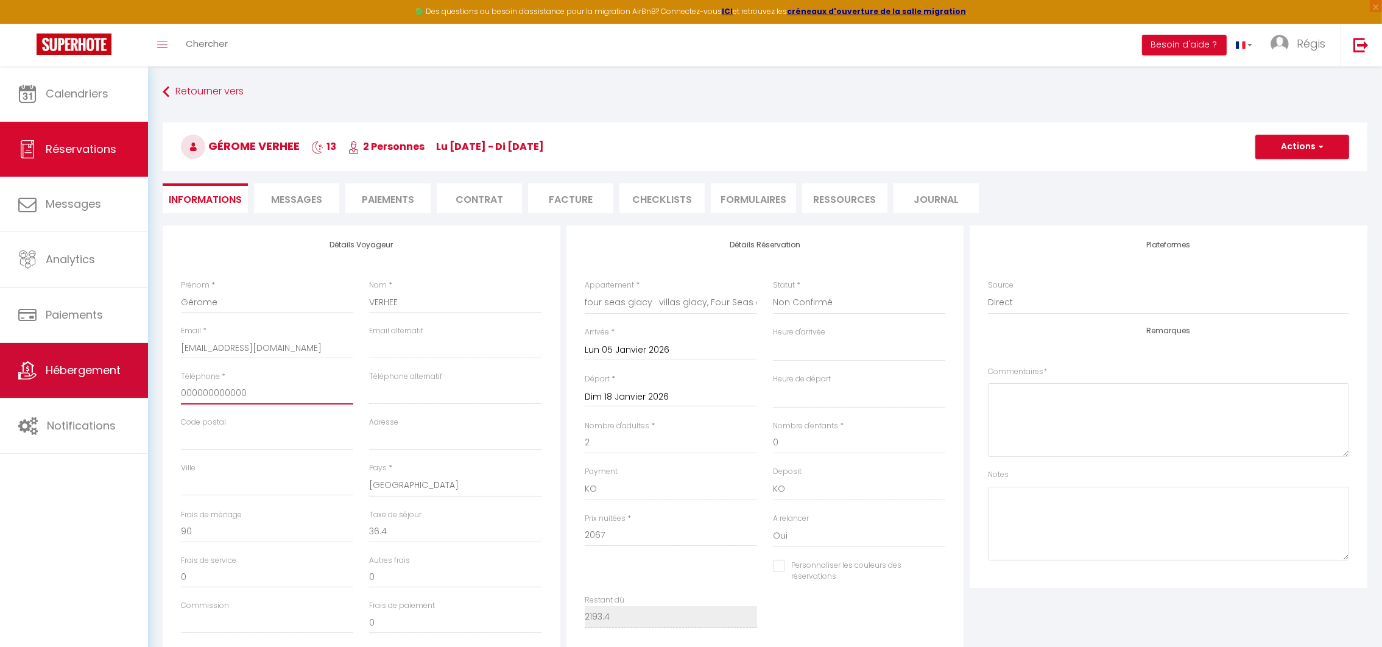
drag, startPoint x: 246, startPoint y: 392, endPoint x: 136, endPoint y: 393, distance: 110.3
click at [136, 393] on div "🟢 Des questions ou besoin d'assistance pour la migration AirBnB? Connectez-vous…" at bounding box center [691, 488] width 1382 height 845
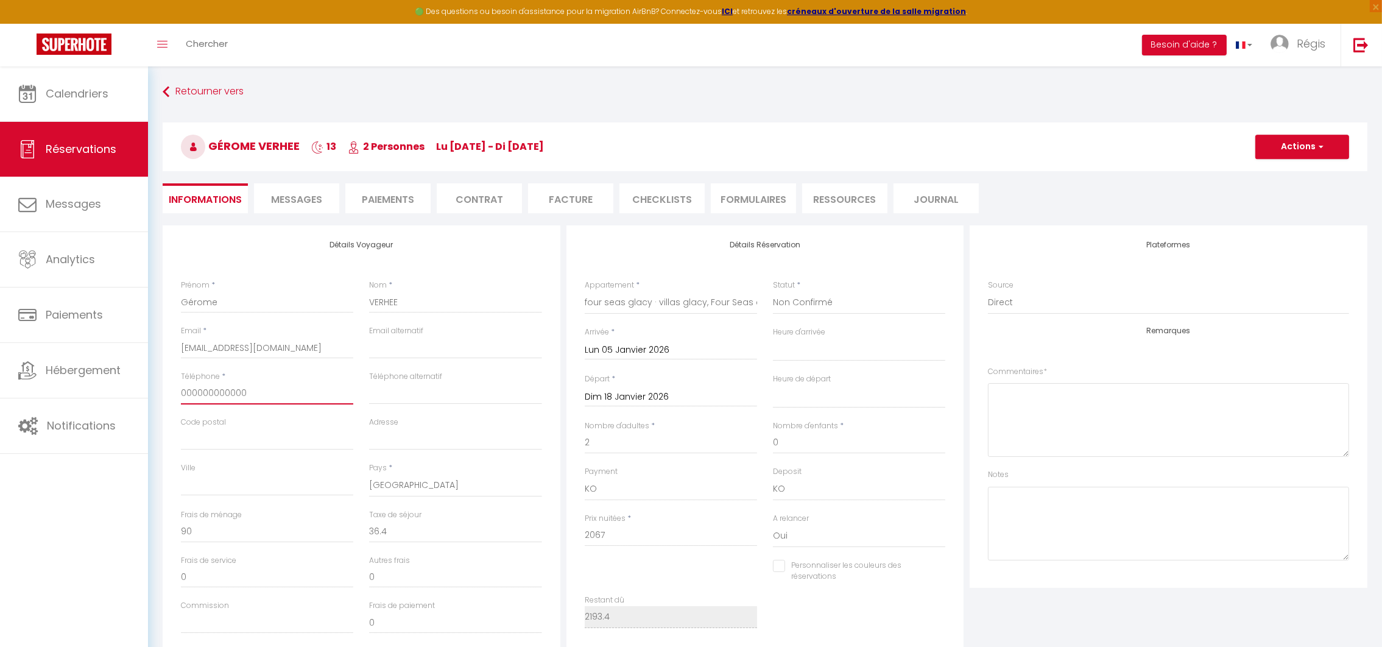
type input "+"
select select
checkbox input "false"
type input "+3"
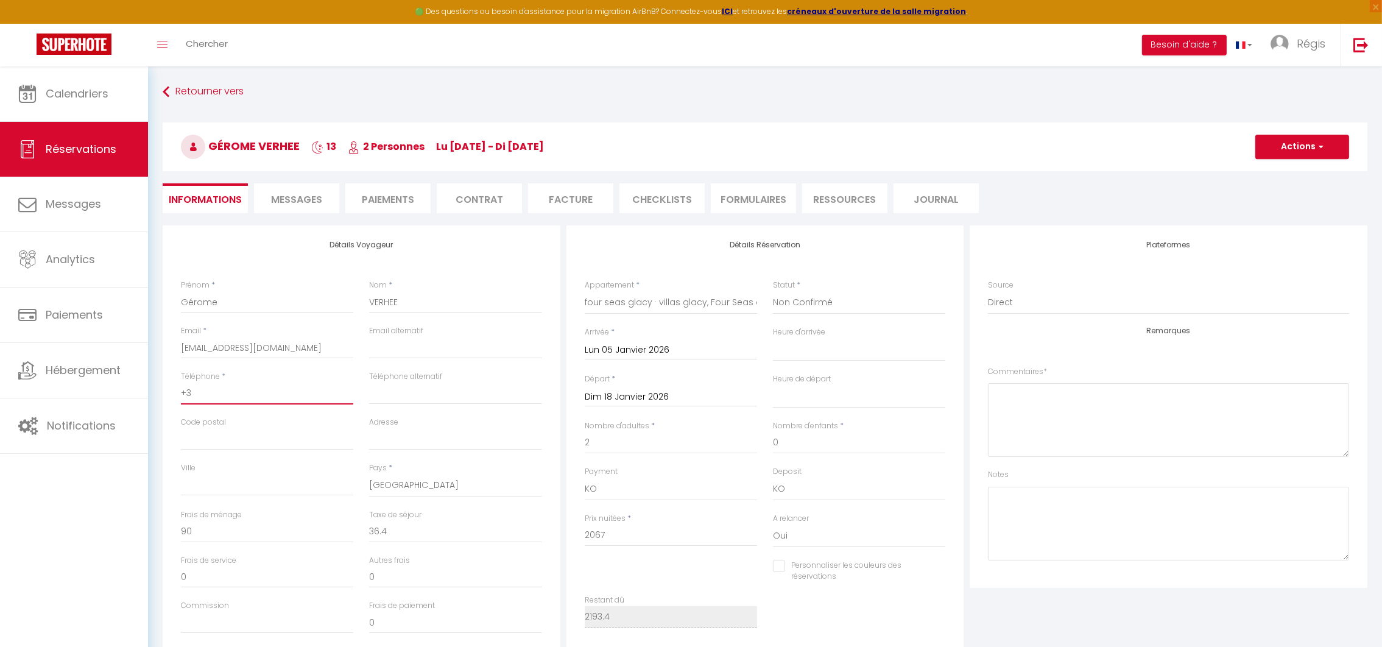
select select
checkbox input "false"
type input "+33"
select select
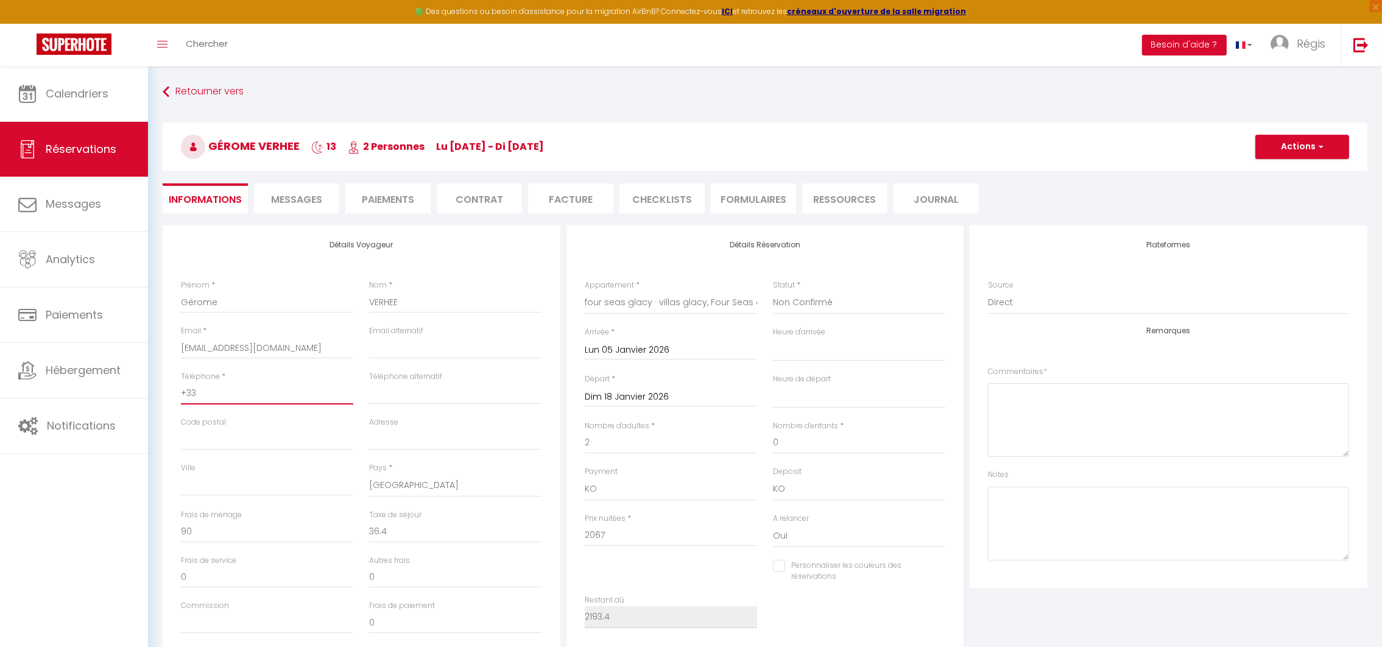
select select
checkbox input "false"
paste input "06 09 30 24 27"
type input "[PHONE_NUMBER]"
select select
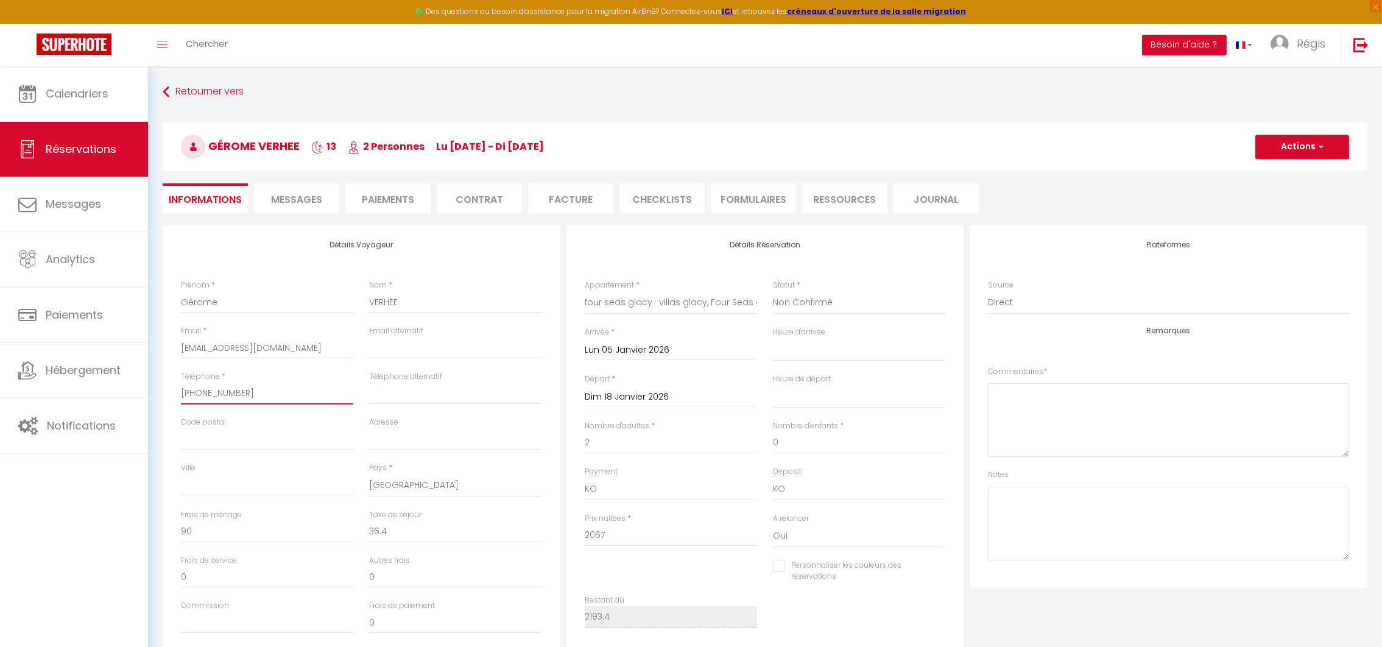
select select
checkbox input "false"
click at [202, 390] on input "[PHONE_NUMBER]" at bounding box center [267, 394] width 172 height 22
type input "[PHONE_NUMBER]"
select select
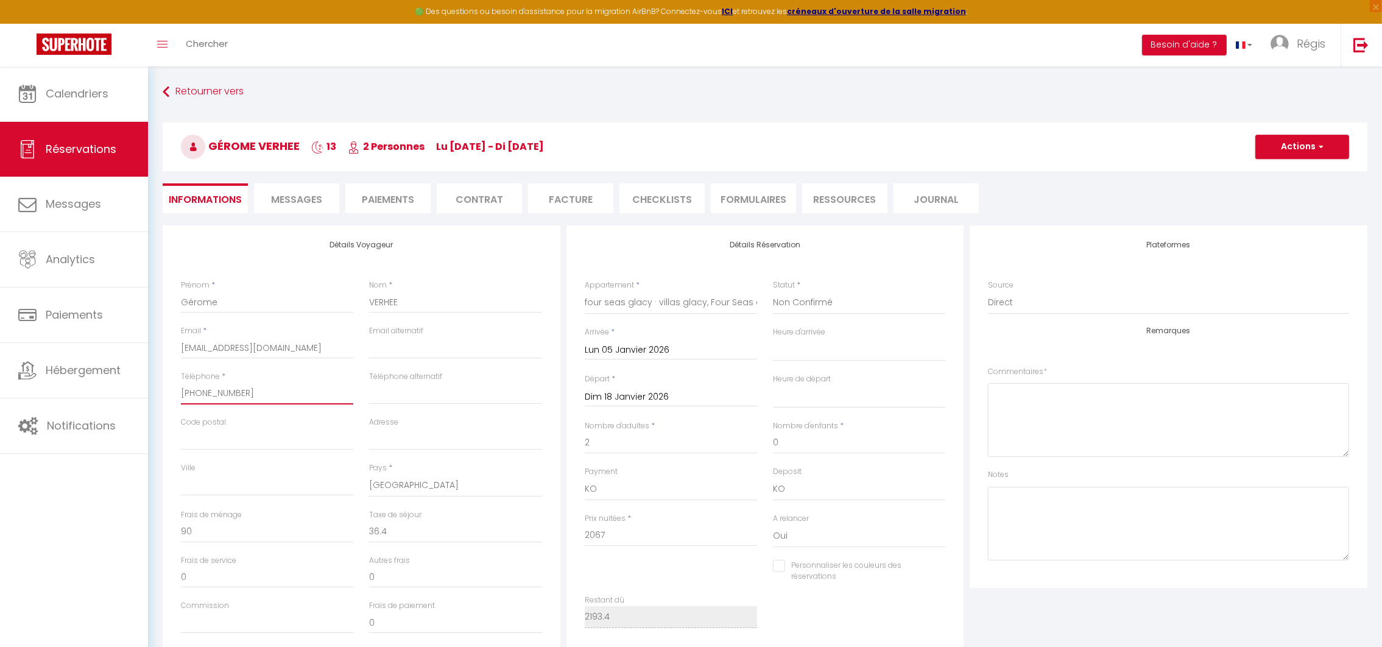
select select
checkbox input "false"
type input "[PHONE_NUMBER]"
click at [202, 444] on input "Code postal" at bounding box center [267, 439] width 172 height 22
click at [425, 531] on input "36.4" at bounding box center [455, 532] width 172 height 22
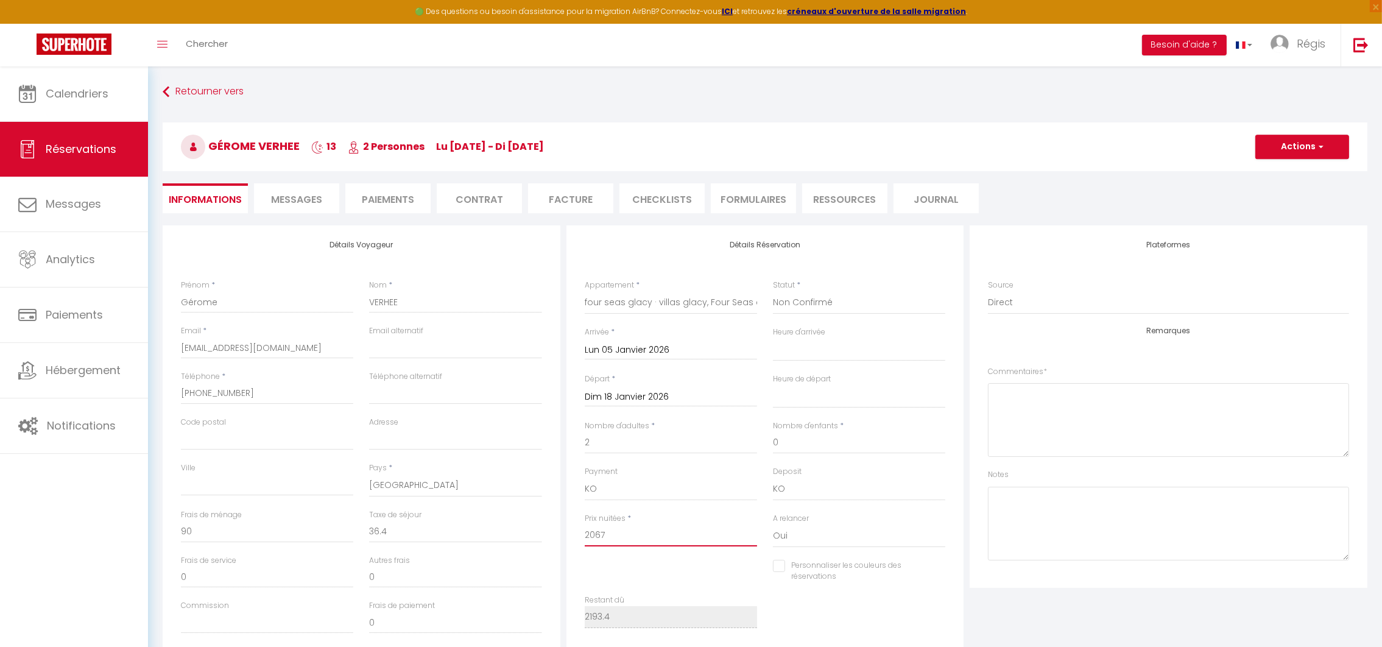
click at [612, 528] on input "2067" at bounding box center [671, 535] width 172 height 22
type input "206"
select select
checkbox input "false"
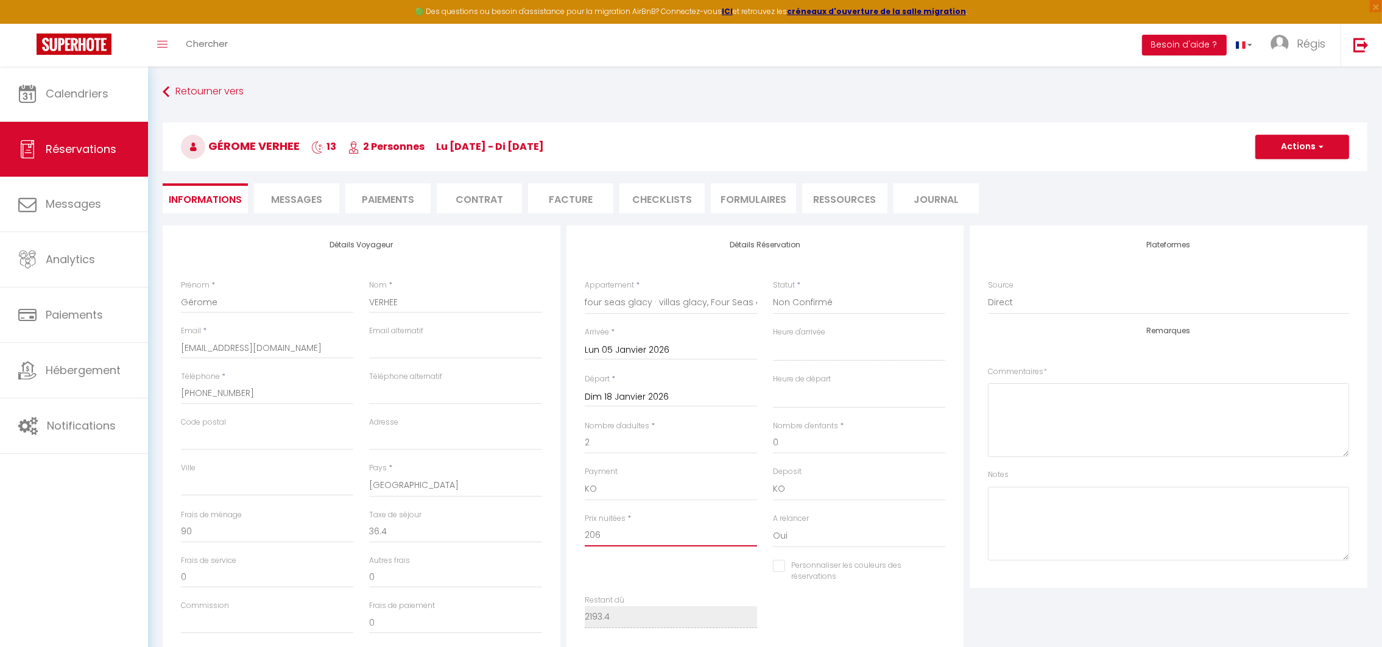
type input "20"
select select
checkbox input "false"
type input "2"
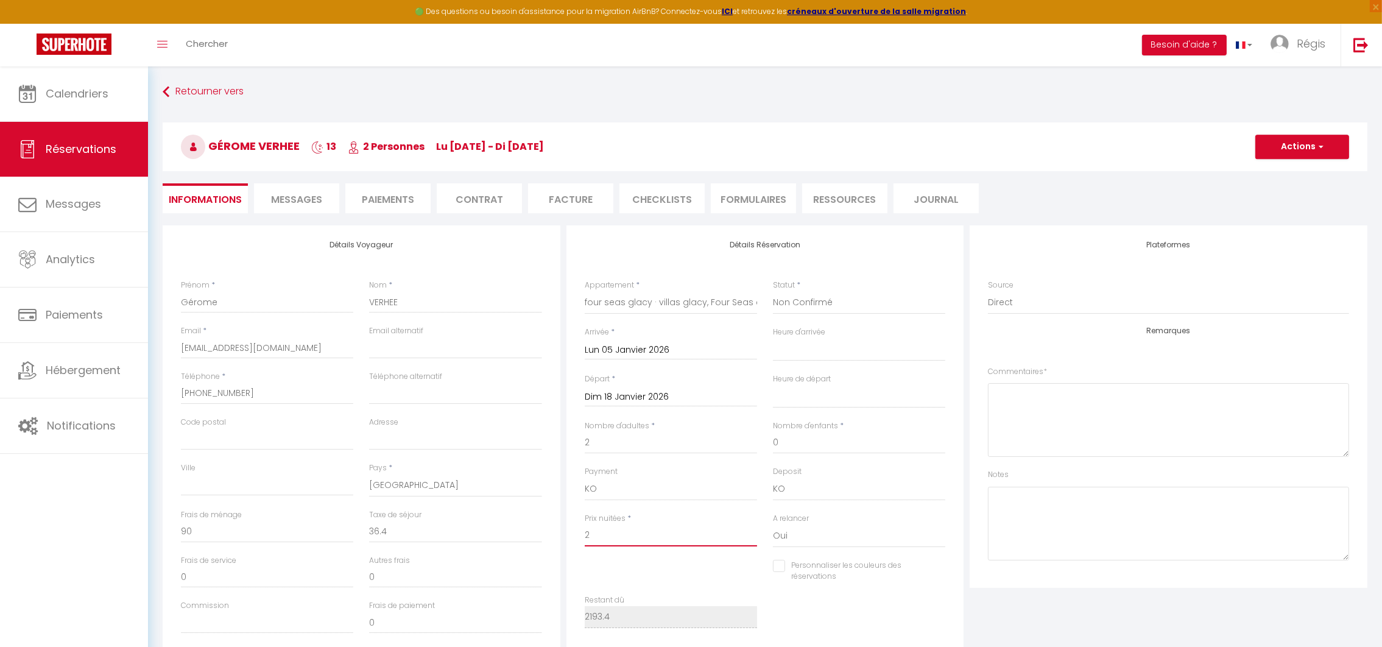
select select
checkbox input "false"
type input "26"
select select
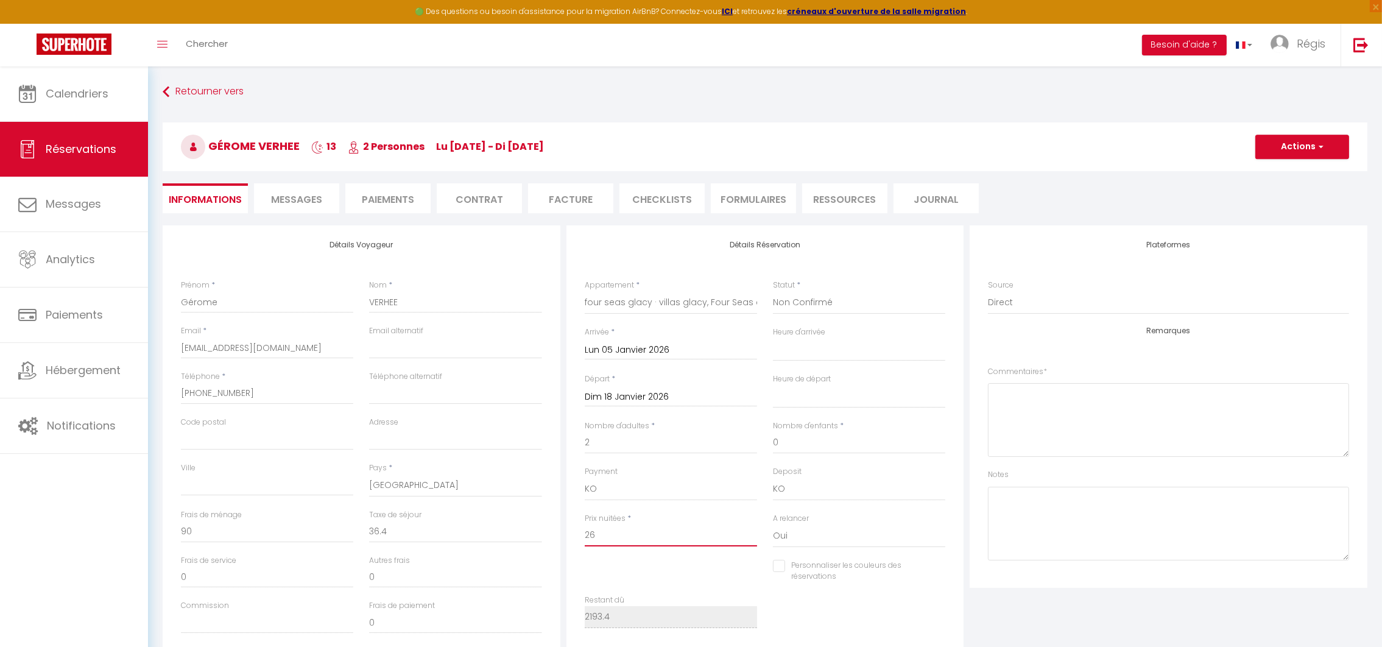
select select
checkbox input "false"
type input "260"
select select
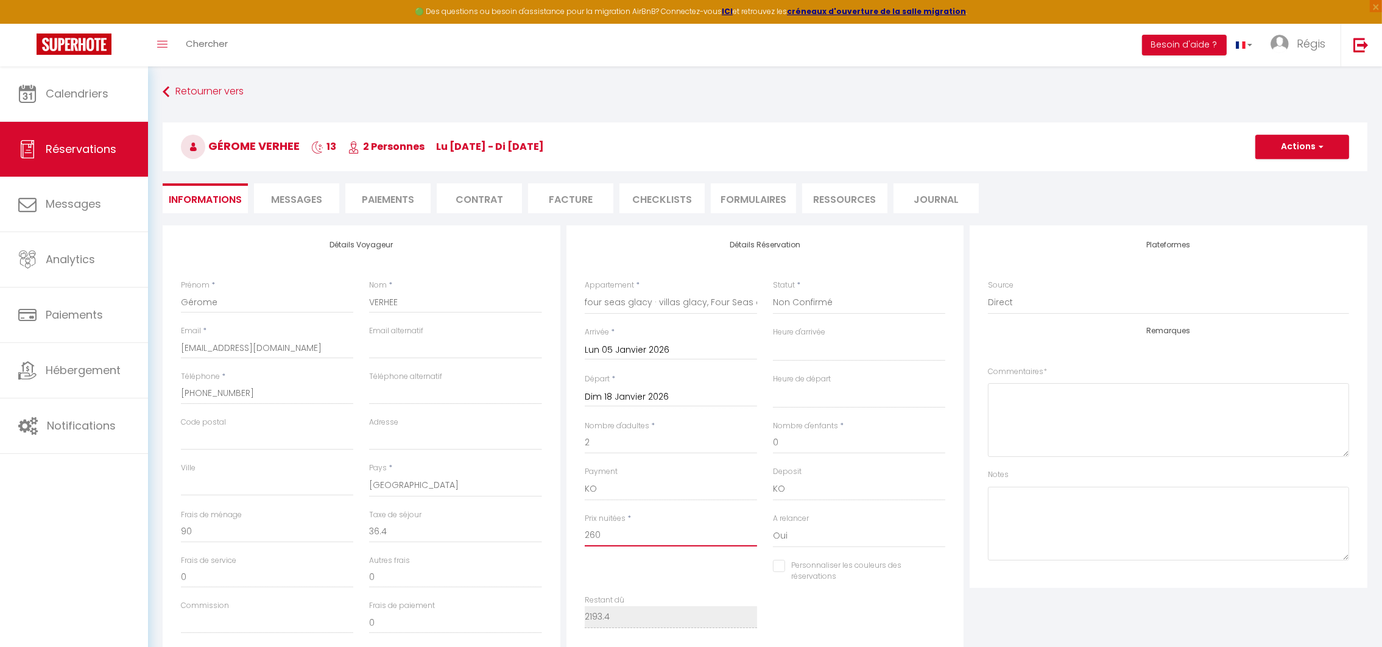
checkbox input "false"
type input "2600"
select select
checkbox input "false"
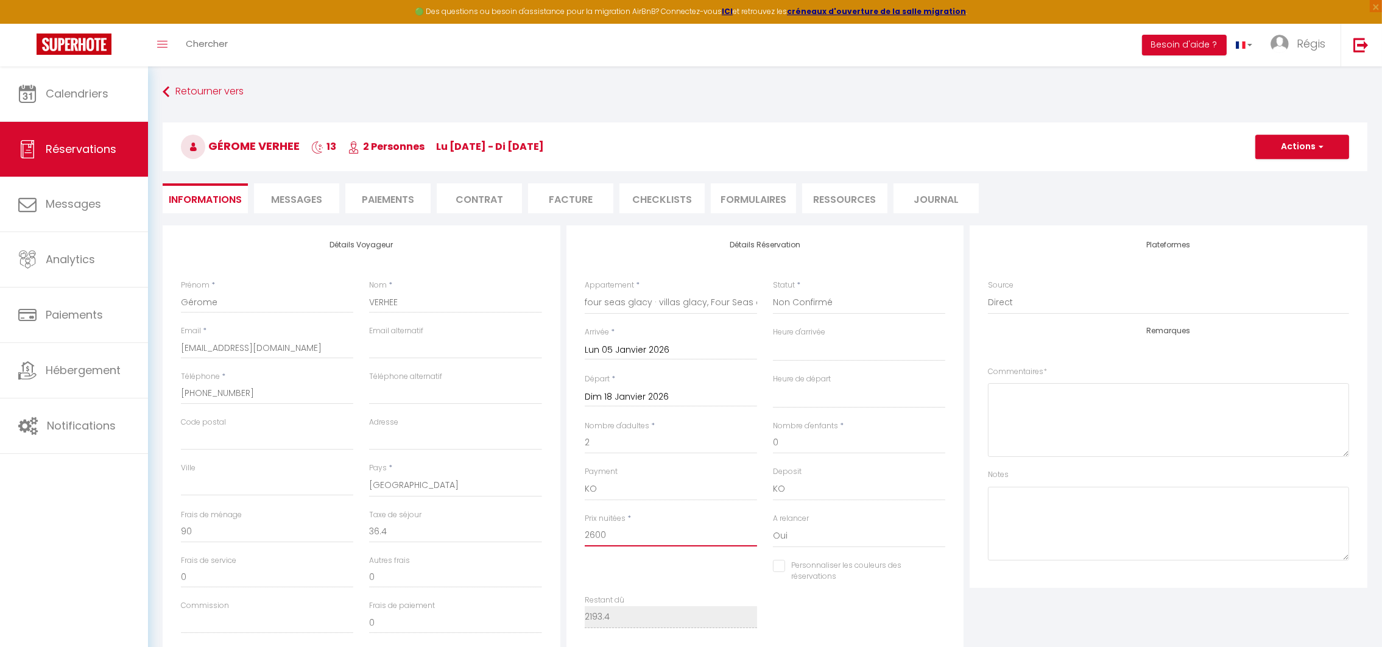
type input "2600"
type input "0"
select select
click at [1275, 152] on button "Actions" at bounding box center [1302, 147] width 94 height 24
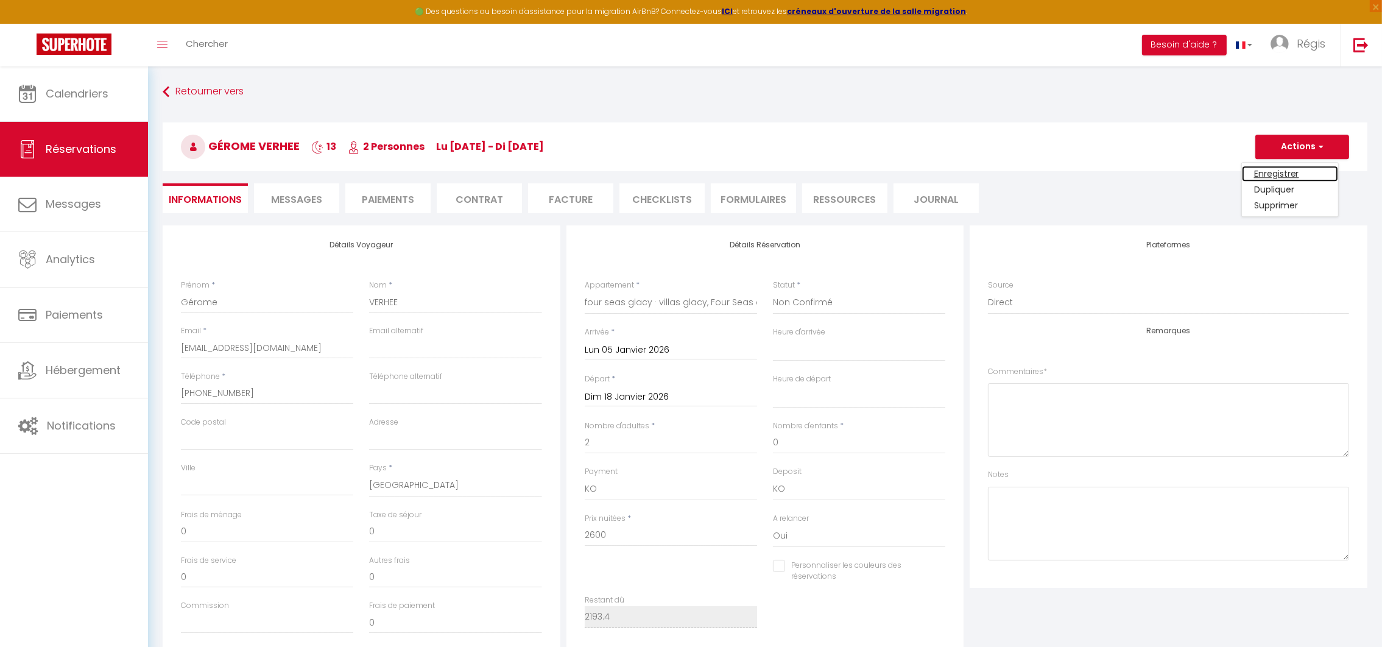
click at [1271, 169] on link "Enregistrer" at bounding box center [1290, 174] width 96 height 16
